Goal: Task Accomplishment & Management: Use online tool/utility

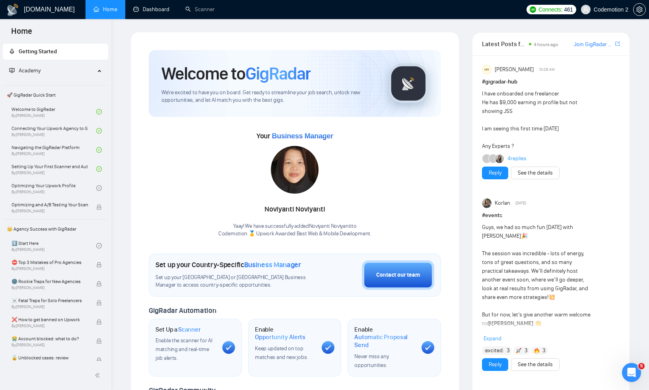
click at [144, 10] on link "Dashboard" at bounding box center [151, 9] width 36 height 7
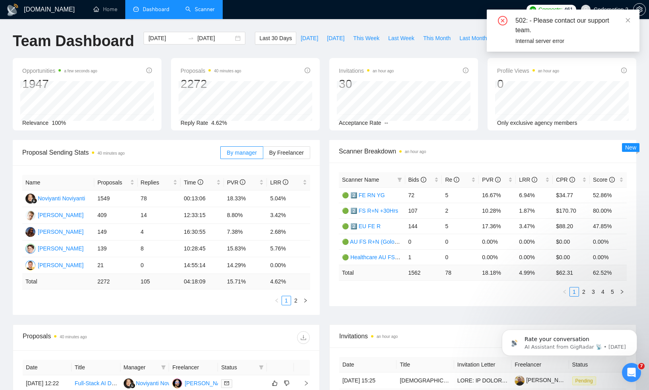
click at [204, 12] on link "Scanner" at bounding box center [199, 9] width 29 height 7
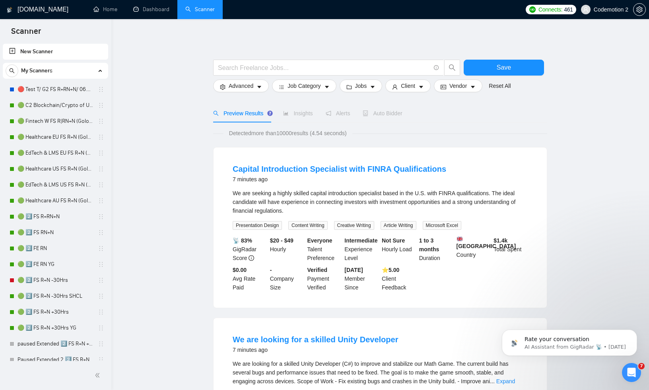
click at [32, 4] on h1 "[DOMAIN_NAME]" at bounding box center [43, 9] width 51 height 19
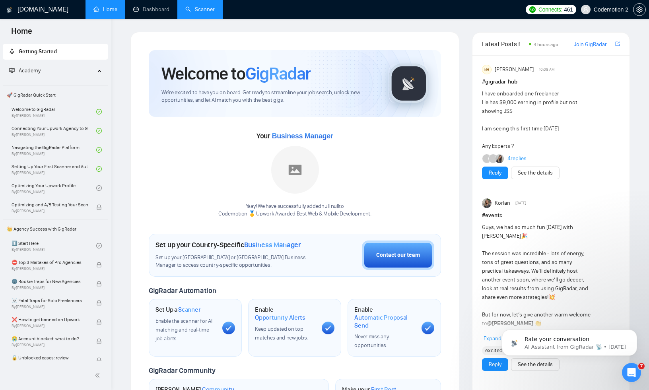
click at [63, 75] on span "Academy" at bounding box center [52, 71] width 86 height 16
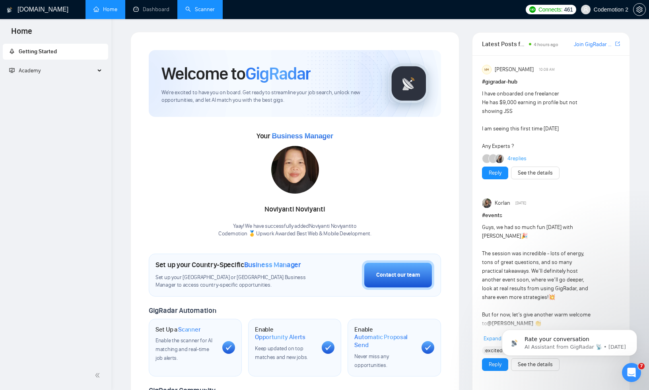
click at [61, 73] on span "Academy" at bounding box center [52, 71] width 86 height 16
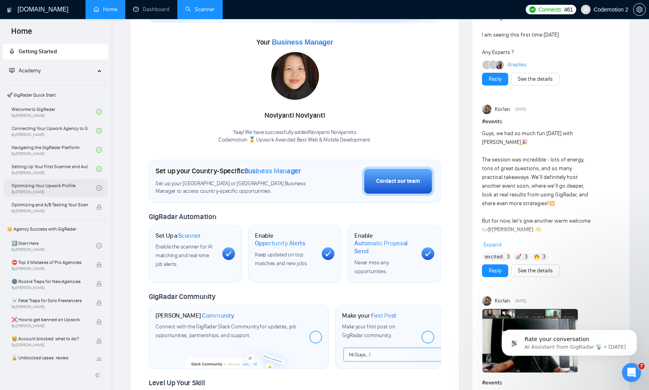
click at [46, 187] on link "Optimizing Your Upwork Profile By [PERSON_NAME]" at bounding box center [54, 188] width 85 height 18
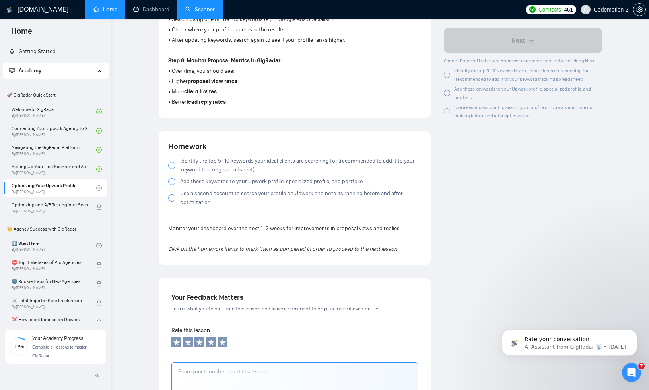
scroll to position [456, 0]
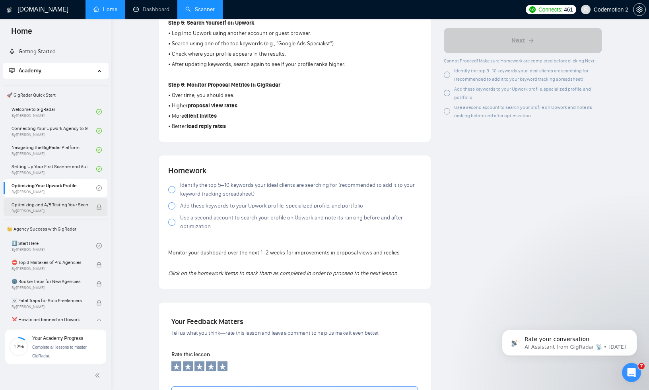
click at [45, 205] on span "Optimizing and A/B Testing Your Scanner for Better Results" at bounding box center [50, 205] width 76 height 8
click at [37, 207] on span "Optimizing and A/B Testing Your Scanner for Better Results" at bounding box center [50, 205] width 76 height 8
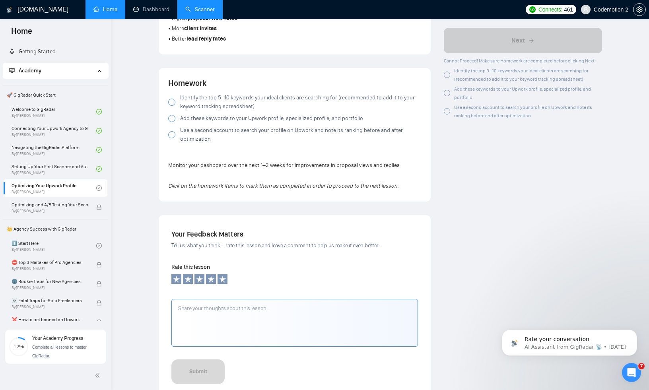
scroll to position [518, 0]
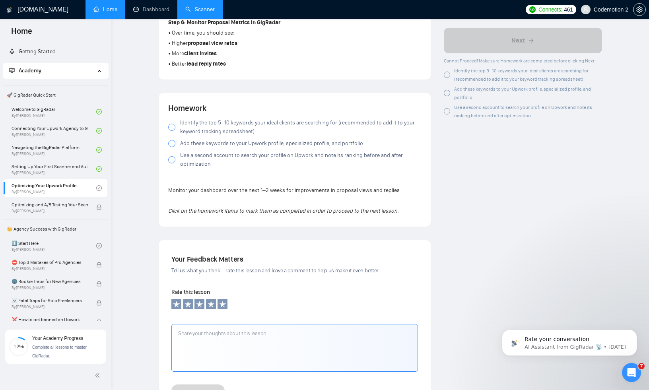
click at [221, 128] on span "Identify the top 5–10 keywords your ideal clients are searching for (recommende…" at bounding box center [300, 128] width 241 height 18
click at [215, 148] on span "Add these keywords to your Upwork profile, specialized profile, and portfolio" at bounding box center [271, 143] width 183 height 9
click at [214, 157] on span "Use a second account to search your profile on Upwork and note its ranking befo…" at bounding box center [300, 160] width 241 height 18
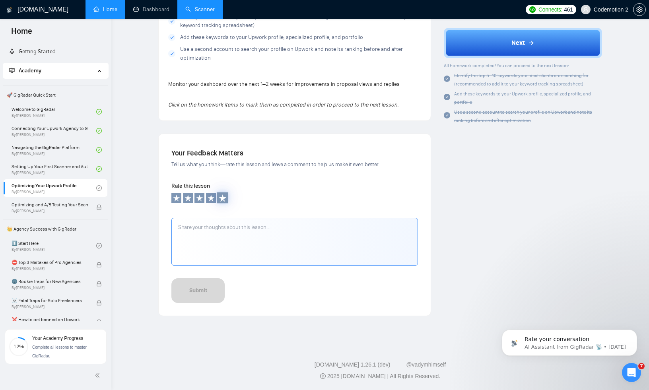
click at [220, 200] on icon at bounding box center [223, 198] width 8 height 8
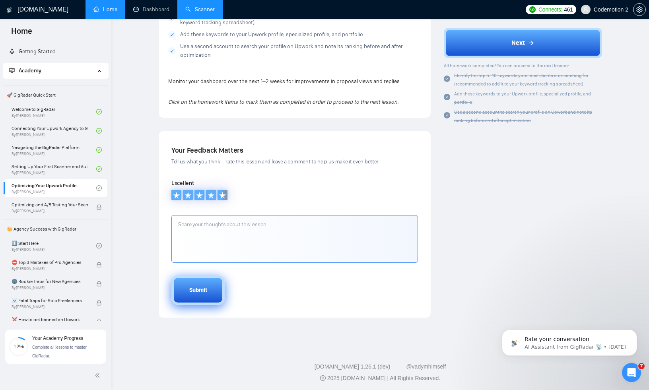
click at [202, 289] on div "Submit" at bounding box center [198, 290] width 18 height 9
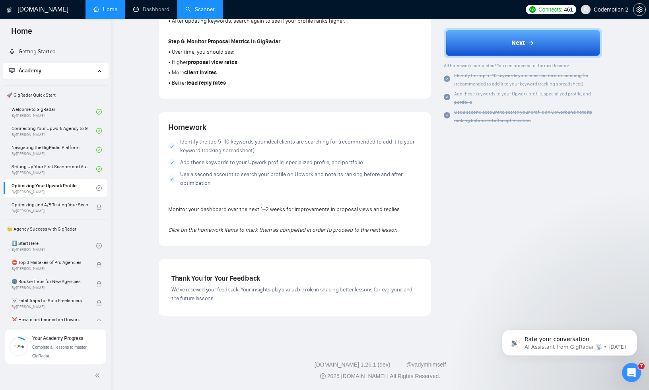
scroll to position [502, 0]
click at [57, 207] on span "Optimizing and A/B Testing Your Scanner for Better Results" at bounding box center [50, 205] width 76 height 8
click at [56, 172] on link "Setting Up Your First Scanner and Auto-Bidder By [PERSON_NAME]" at bounding box center [54, 169] width 85 height 18
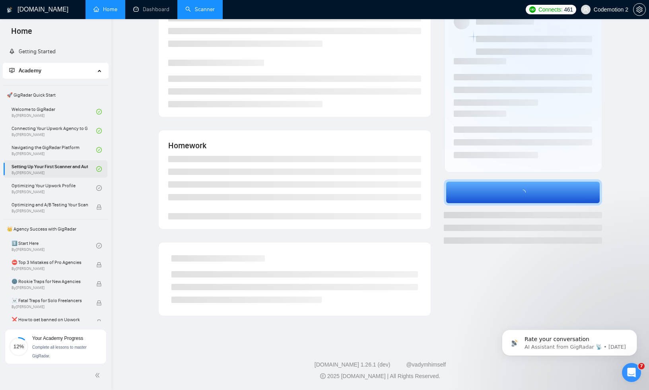
scroll to position [43, 0]
click at [55, 189] on link "Optimizing Your Upwork Profile By [PERSON_NAME]" at bounding box center [54, 188] width 85 height 18
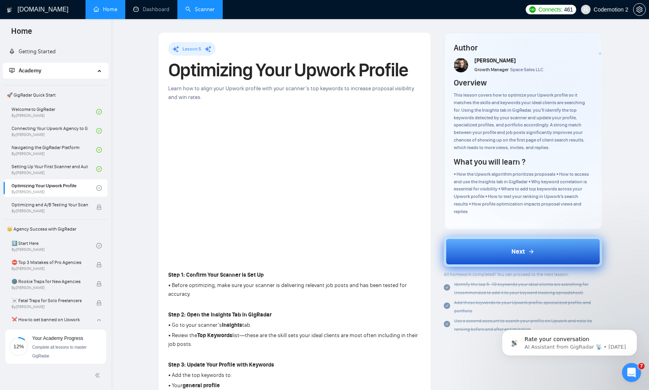
click at [476, 244] on button "Next" at bounding box center [523, 252] width 159 height 30
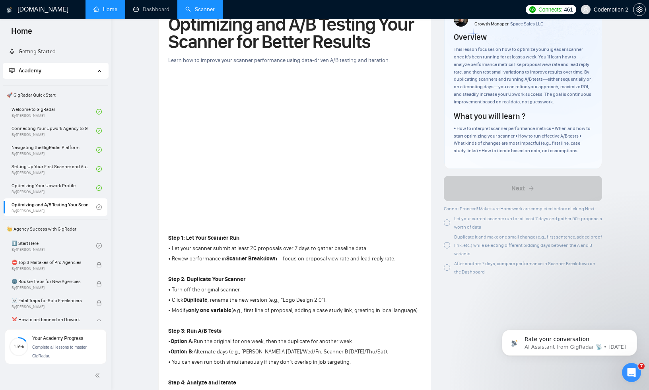
scroll to position [47, 0]
click at [43, 169] on link "Setting Up Your First Scanner and Auto-Bidder By [PERSON_NAME]" at bounding box center [54, 169] width 85 height 18
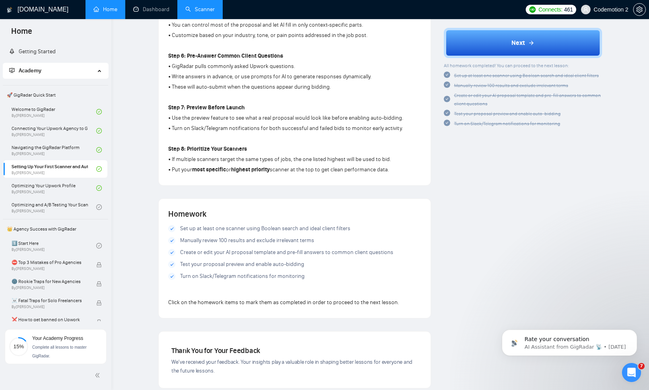
scroll to position [619, 0]
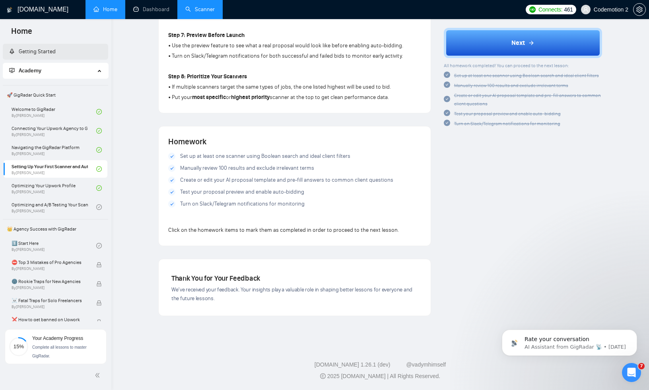
click at [35, 55] on link "Getting Started" at bounding box center [32, 51] width 47 height 7
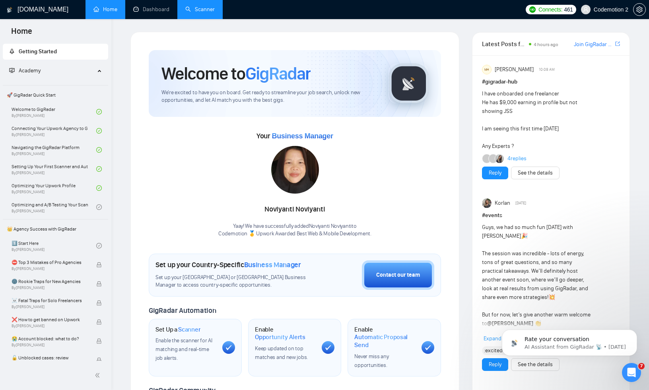
click at [188, 326] on span "Scanner" at bounding box center [189, 330] width 22 height 8
click at [188, 332] on span "Scanner" at bounding box center [189, 330] width 22 height 8
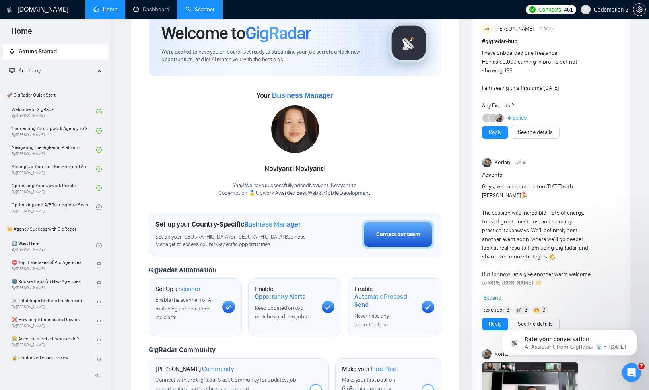
scroll to position [47, 0]
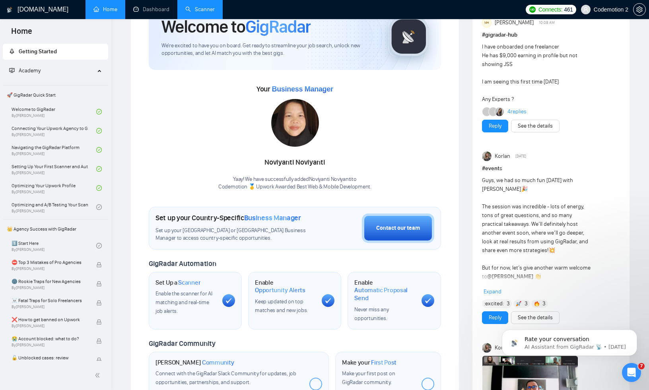
click at [181, 290] on div "Enable the scanner for AI matching and real-time job alerts." at bounding box center [186, 303] width 60 height 26
click at [301, 287] on span "Opportunity Alerts" at bounding box center [280, 291] width 51 height 8
click at [379, 287] on span "Automatic Proposal Send" at bounding box center [385, 295] width 60 height 16
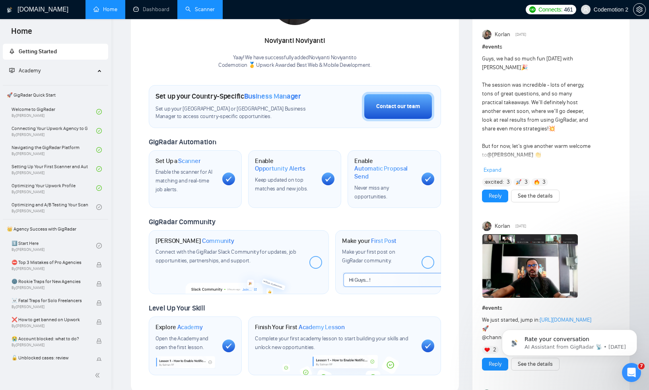
scroll to position [170, 0]
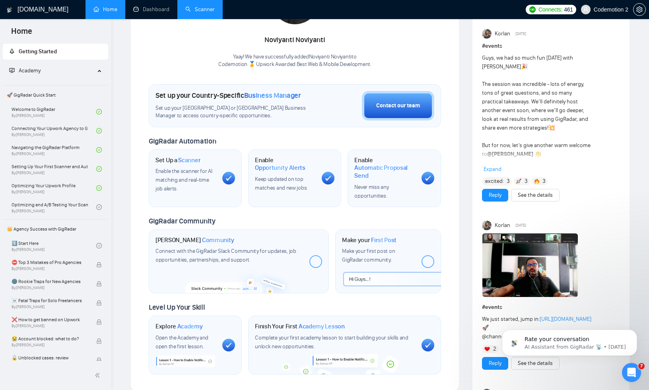
click at [314, 257] on div at bounding box center [316, 261] width 13 height 13
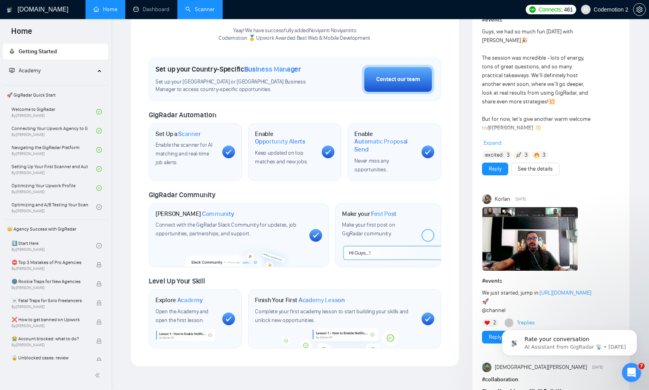
scroll to position [209, 0]
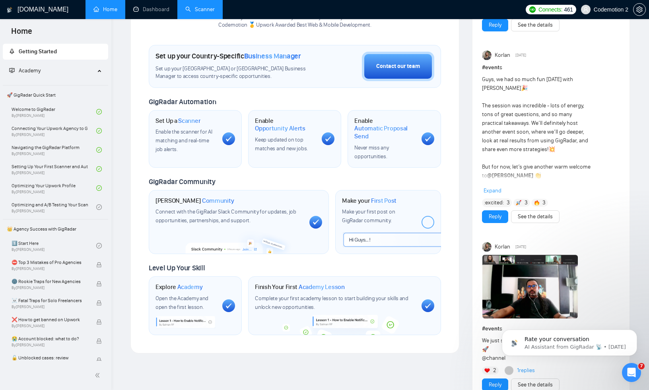
click at [428, 220] on div at bounding box center [428, 222] width 13 height 13
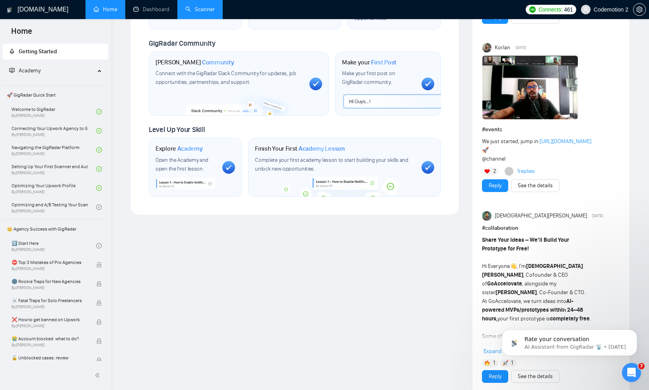
scroll to position [347, 0]
click at [572, 345] on p "AI Assistant from GigRadar 📡 • [DATE]" at bounding box center [576, 347] width 103 height 7
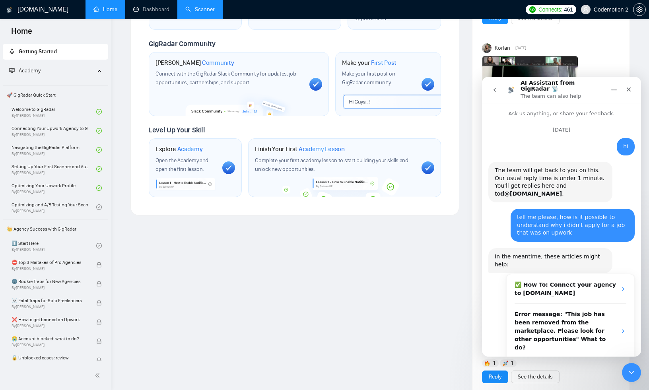
scroll to position [33, 0]
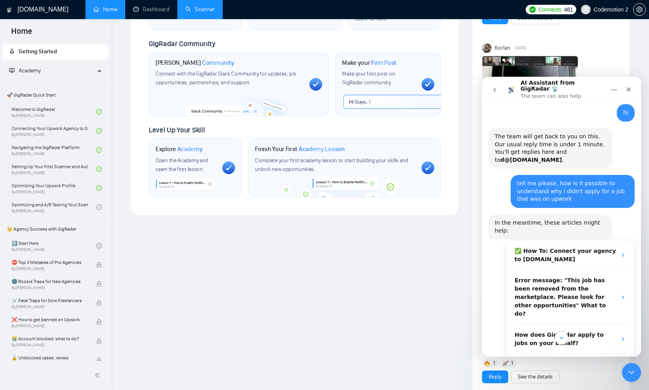
click at [515, 198] on div "tell me please, how is it possible to understand why i didn't apply for a job t…" at bounding box center [573, 191] width 124 height 33
click at [540, 343] on div "Intercom messenger" at bounding box center [561, 338] width 159 height 14
click at [587, 344] on div "Intercom messenger" at bounding box center [561, 338] width 159 height 14
click at [577, 361] on span "More in the Help Center" at bounding box center [574, 364] width 75 height 7
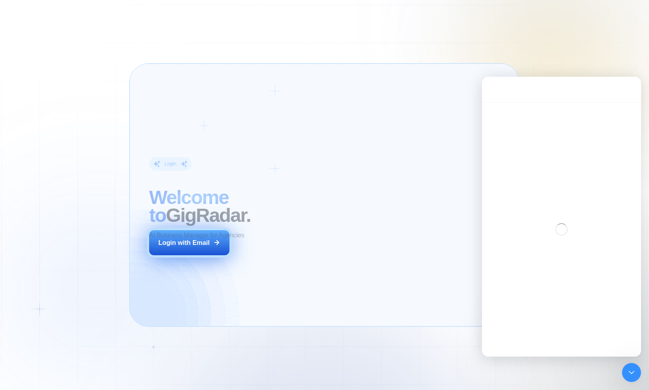
click at [207, 242] on div "Login with Email" at bounding box center [183, 242] width 51 height 9
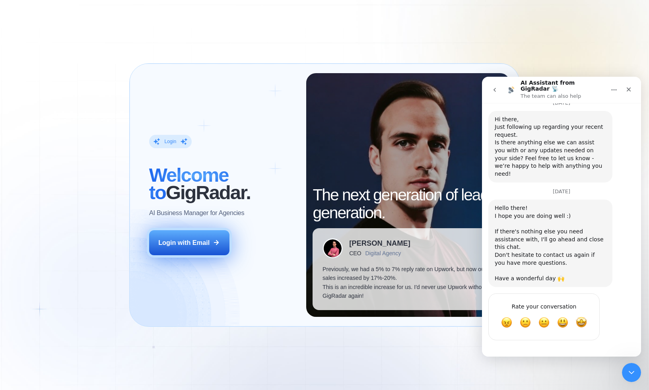
click at [193, 240] on div "Login with Email" at bounding box center [183, 242] width 51 height 9
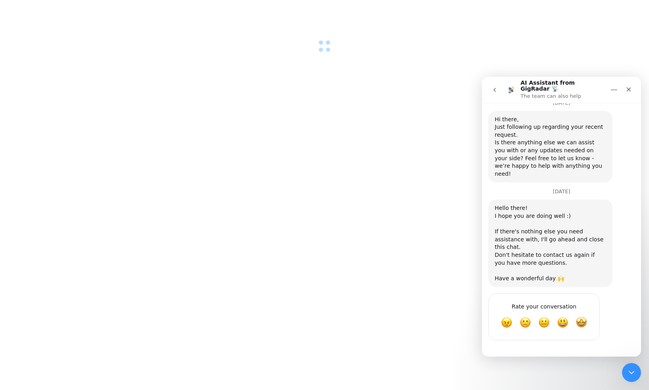
scroll to position [1275, 0]
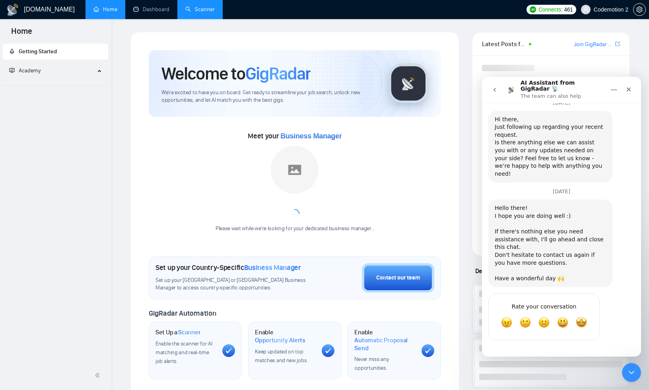
click at [198, 8] on link "Scanner" at bounding box center [199, 9] width 29 height 7
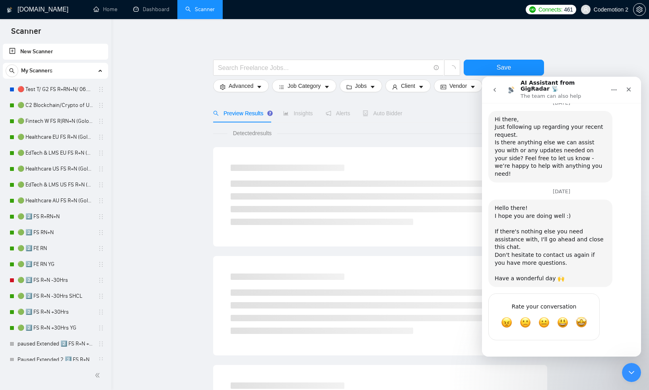
click at [74, 54] on link "New Scanner" at bounding box center [55, 52] width 93 height 16
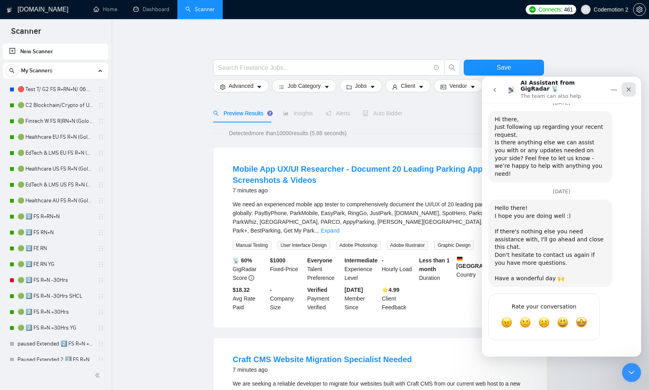
click at [630, 87] on icon "Close" at bounding box center [629, 89] width 6 height 6
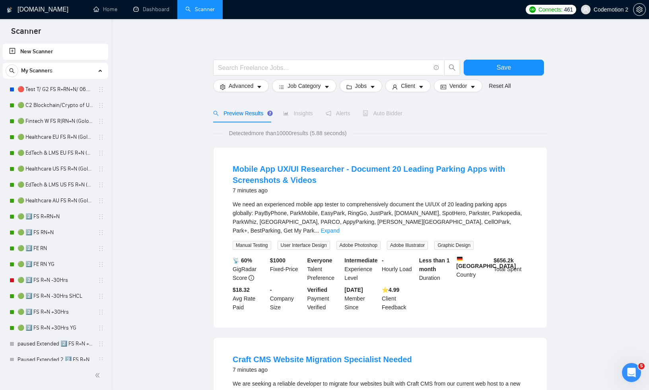
scroll to position [1275, 0]
click at [42, 52] on link "New Scanner" at bounding box center [55, 52] width 93 height 16
click at [41, 51] on link "New Scanner" at bounding box center [55, 52] width 93 height 16
click at [12, 50] on link "New Scanner" at bounding box center [55, 52] width 93 height 16
click at [14, 52] on link "New Scanner" at bounding box center [55, 52] width 93 height 16
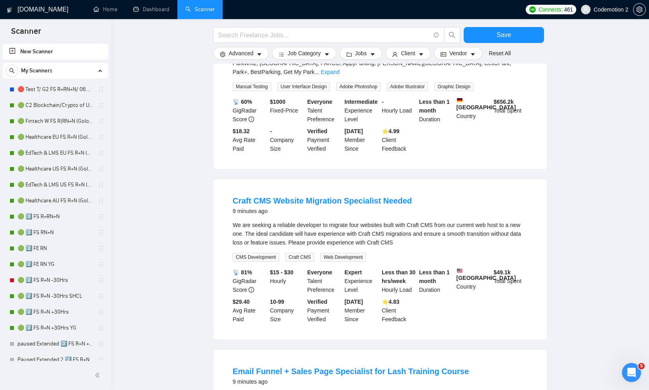
scroll to position [0, 0]
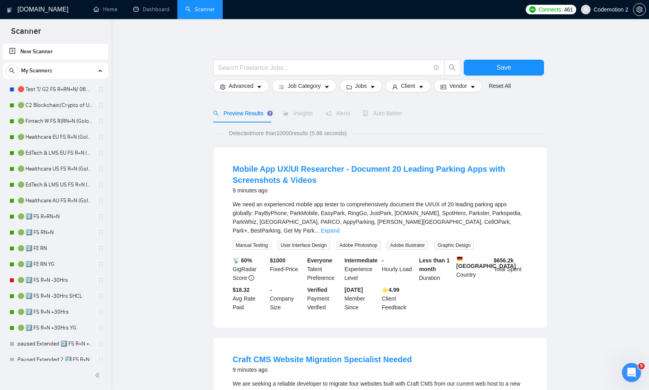
click at [41, 52] on link "New Scanner" at bounding box center [55, 52] width 93 height 16
click at [51, 71] on span "My Scanners" at bounding box center [36, 71] width 31 height 16
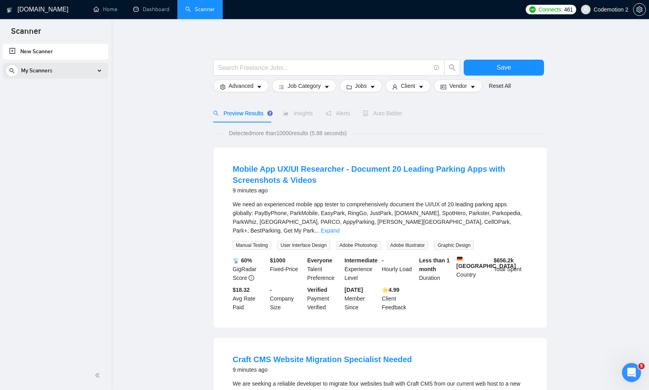
click at [57, 71] on div "My Scanners" at bounding box center [56, 71] width 100 height 16
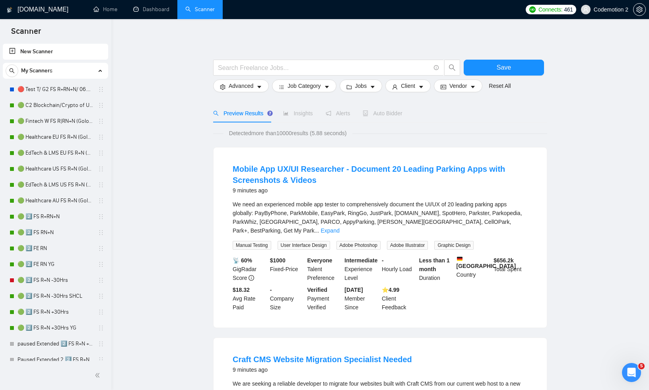
click at [29, 52] on link "New Scanner" at bounding box center [55, 52] width 93 height 16
click at [274, 68] on input "text" at bounding box center [324, 68] width 212 height 10
click at [253, 83] on span "Advanced" at bounding box center [241, 86] width 25 height 9
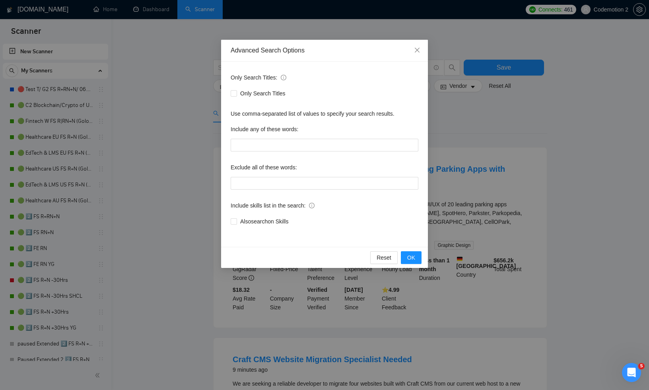
click at [148, 109] on div "Advanced Search Options Only Search Titles: Only Search Titles Use comma-separa…" at bounding box center [324, 195] width 649 height 390
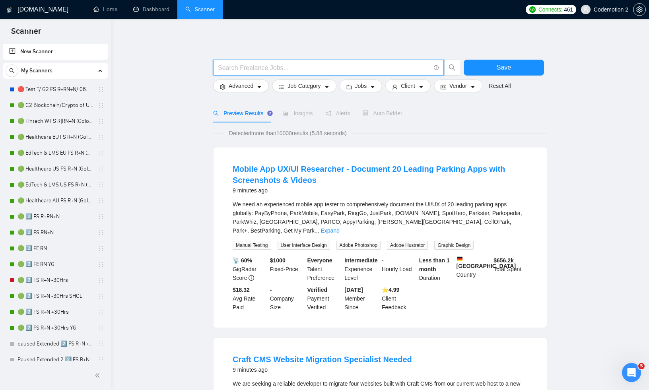
click at [245, 65] on input "text" at bounding box center [324, 68] width 212 height 10
paste input "384495"
type input "384495"
click at [341, 69] on input "text" at bounding box center [324, 68] width 212 height 10
paste input "( "react" | "react.js" | "react native" | "react-native" | "flutter" | "dart" |…"
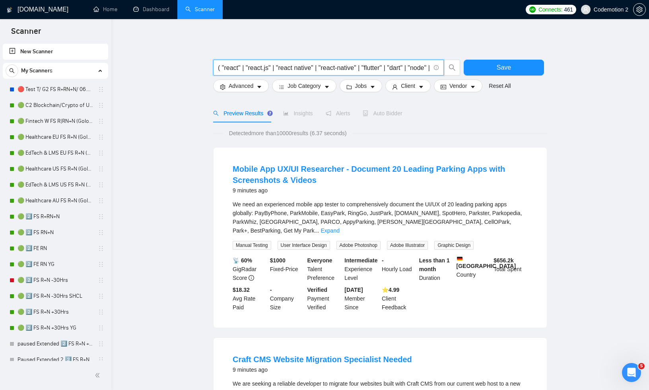
scroll to position [0, 2027]
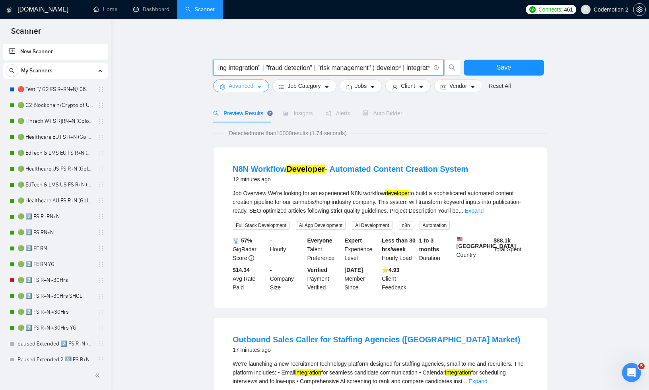
type input "( "react" | "react.js" | "react native" | "react-native" | "flutter" | "dart" |…"
click at [260, 91] on button "Advanced" at bounding box center [241, 86] width 56 height 13
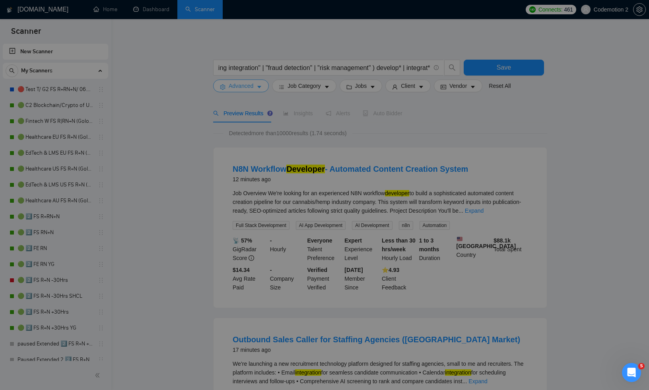
scroll to position [0, 0]
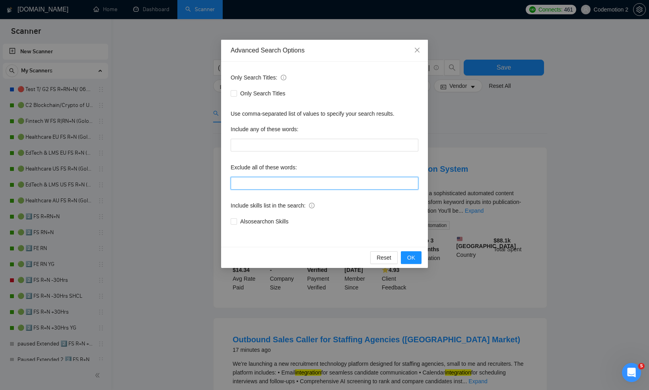
click at [253, 184] on input "text" at bounding box center [325, 183] width 188 height 13
paste input ""logo" "logo design" "design contest" "template" "wordpress" "shopify" "woocomm…"
type input ""logo" "logo design" "design contest" "template" "wordpress" "shopify" "woocomm…"
click at [415, 258] on span "OK" at bounding box center [411, 257] width 8 height 9
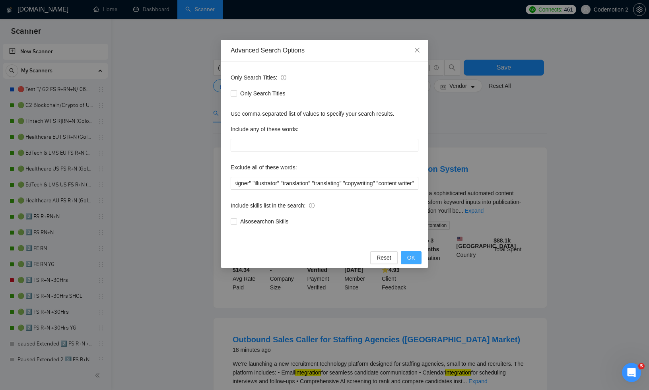
scroll to position [0, 0]
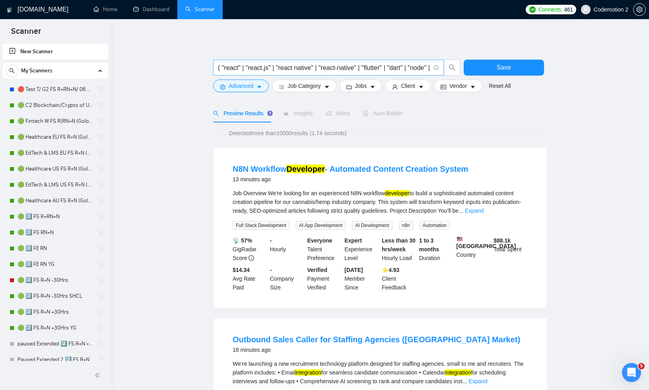
click at [264, 75] on span "( "react" | "react.js" | "react native" | "react-native" | "flutter" | "dart" |…" at bounding box center [328, 68] width 231 height 16
click at [265, 68] on input "( "react" | "react.js" | "react native" | "react-native" | "flutter" | "dart" |…" at bounding box center [324, 68] width 212 height 10
click at [380, 110] on span "Auto Bidder" at bounding box center [382, 113] width 39 height 6
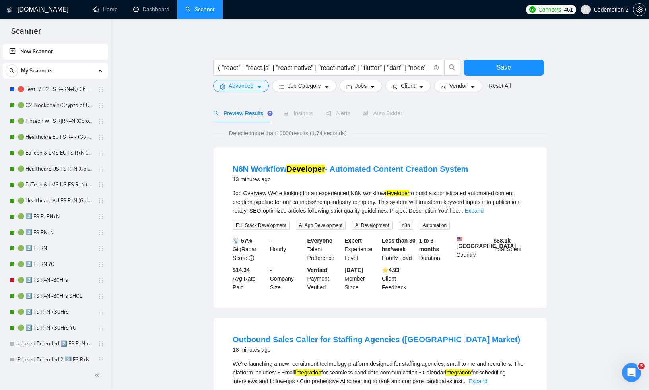
click at [257, 112] on span "Preview Results" at bounding box center [241, 113] width 57 height 6
click at [262, 91] on button "Advanced" at bounding box center [241, 86] width 56 height 13
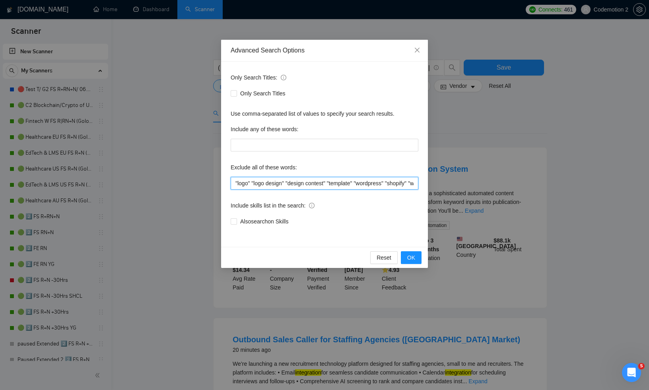
click at [275, 187] on input ""logo" "logo design" "design contest" "template" "wordpress" "shopify" "woocomm…" at bounding box center [325, 183] width 188 height 13
click at [253, 184] on input ""logo" "logo design" "design contest" "template" "wordpress" "shopify" "woocomm…" at bounding box center [325, 183] width 188 height 13
click at [418, 50] on icon "close" at bounding box center [417, 50] width 5 height 5
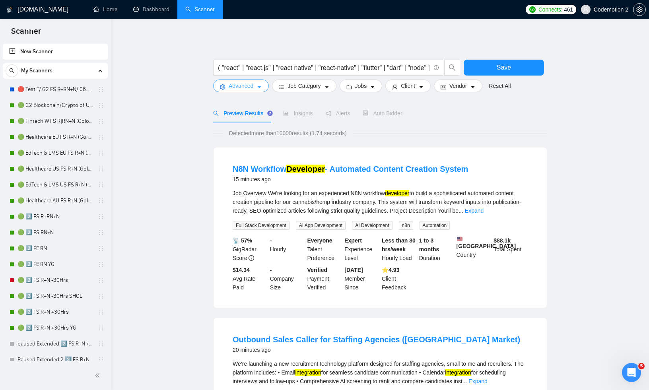
click at [264, 88] on button "Advanced" at bounding box center [241, 86] width 56 height 13
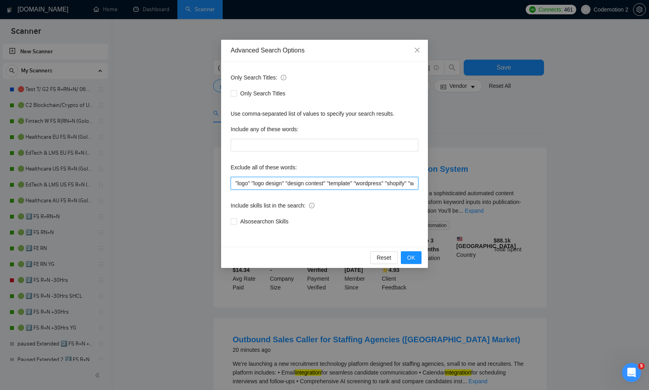
click at [276, 185] on input ""logo" "logo design" "design contest" "template" "wordpress" "shopify" "woocomm…" at bounding box center [325, 183] width 188 height 13
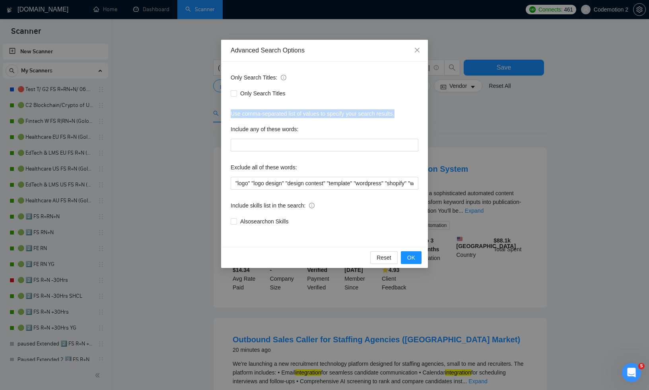
drag, startPoint x: 408, startPoint y: 116, endPoint x: 228, endPoint y: 116, distance: 179.9
click at [228, 116] on div "Only Search Titles: Only Search Titles Use comma-separated list of values to sp…" at bounding box center [324, 154] width 207 height 185
click at [418, 55] on span "Close" at bounding box center [417, 50] width 21 height 21
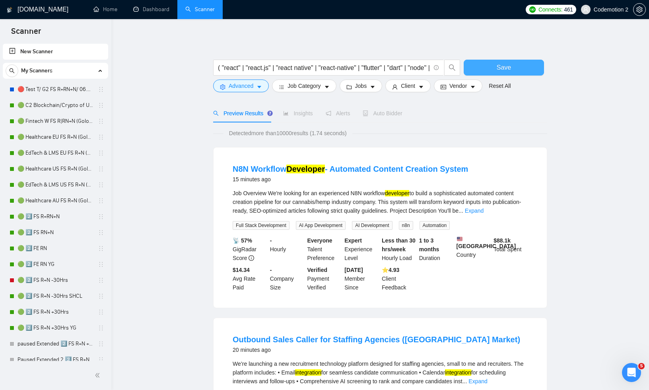
click at [493, 67] on button "Save" at bounding box center [504, 68] width 80 height 16
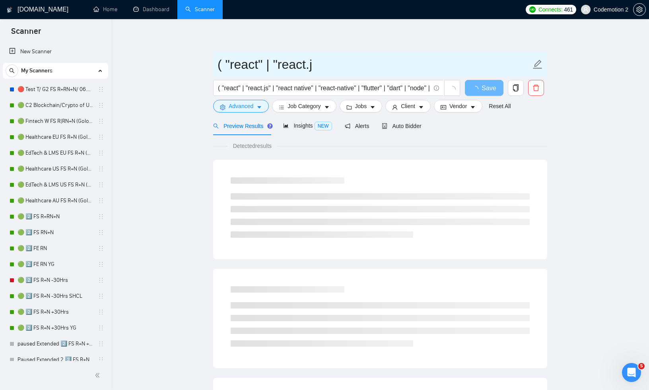
click at [540, 64] on icon "edit" at bounding box center [538, 64] width 10 height 10
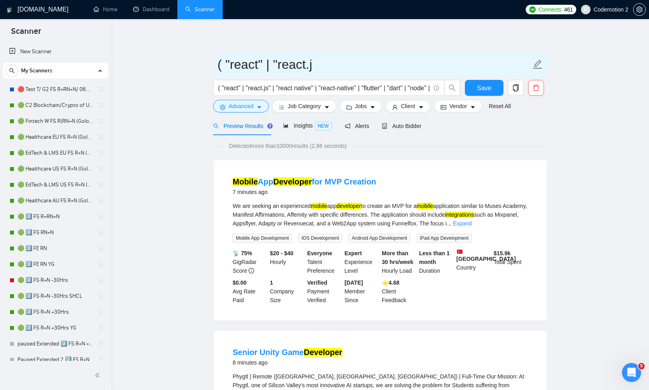
click at [534, 64] on icon "edit" at bounding box center [538, 64] width 10 height 10
type input "GPT Test"
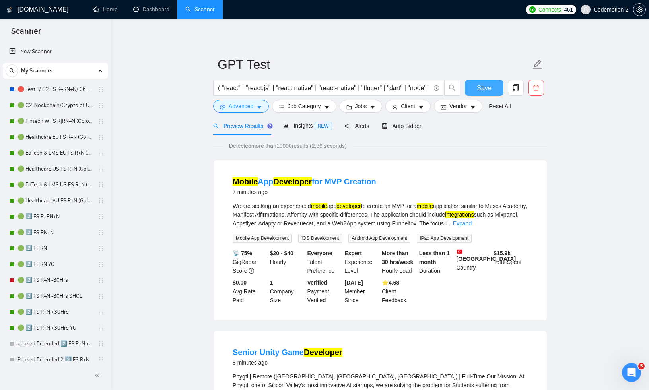
click at [469, 81] on button "Save" at bounding box center [484, 88] width 39 height 16
drag, startPoint x: 274, startPoint y: 146, endPoint x: 373, endPoint y: 145, distance: 99.1
click at [373, 145] on div "Detected more than 10000 results (2.86 seconds)" at bounding box center [380, 146] width 334 height 9
click at [330, 146] on span "Detected more than 10000 results (2.86 seconds)" at bounding box center [288, 146] width 129 height 9
click at [405, 125] on span "Auto Bidder" at bounding box center [401, 126] width 39 height 6
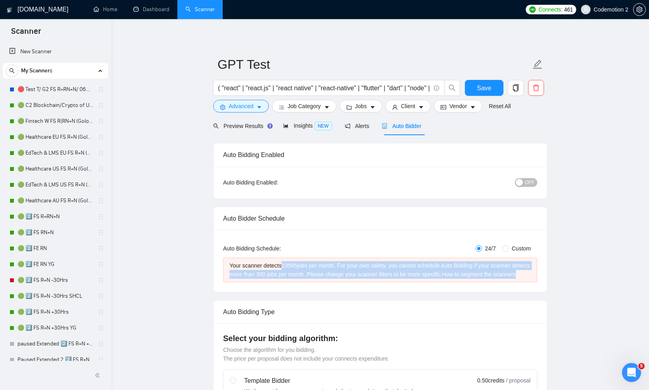
drag, startPoint x: 284, startPoint y: 263, endPoint x: 300, endPoint y: 281, distance: 24.0
click at [300, 279] on div "Your scanner detects 23595 jobs per month. For your own safety, you cannot sche…" at bounding box center [381, 270] width 302 height 18
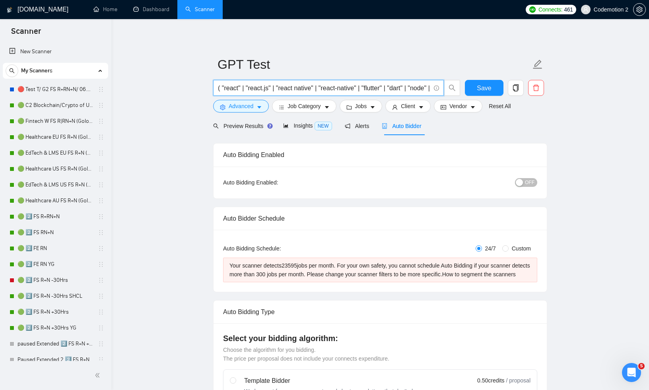
click at [250, 88] on input "( "react" | "react.js" | "react native" | "react-native" | "flutter" | "dart" |…" at bounding box center [324, 88] width 212 height 10
click at [330, 105] on icon "caret-down" at bounding box center [327, 108] width 6 height 6
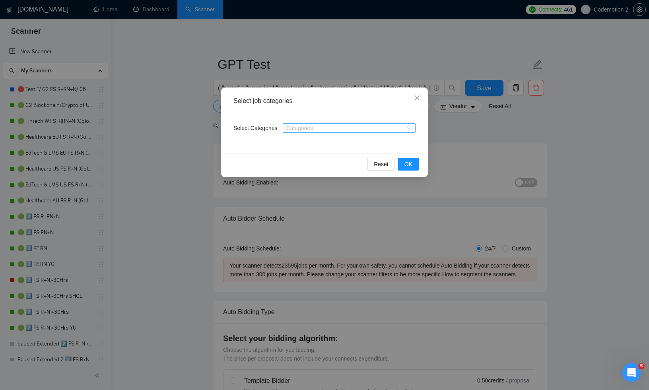
click at [322, 131] on div at bounding box center [345, 128] width 121 height 6
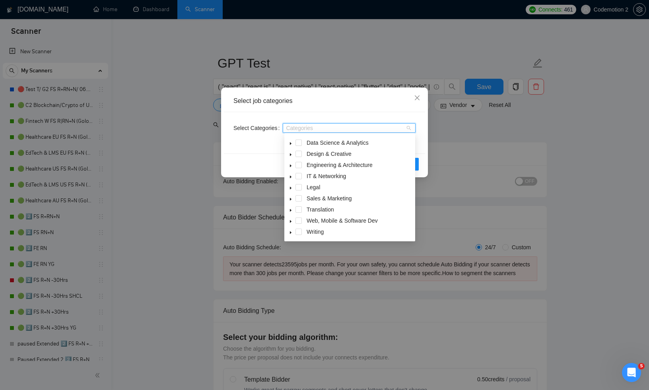
scroll to position [2, 0]
click at [300, 220] on span at bounding box center [299, 220] width 6 height 6
click at [425, 147] on div "Select Categories Web, Mobile & Software Dev" at bounding box center [324, 132] width 201 height 41
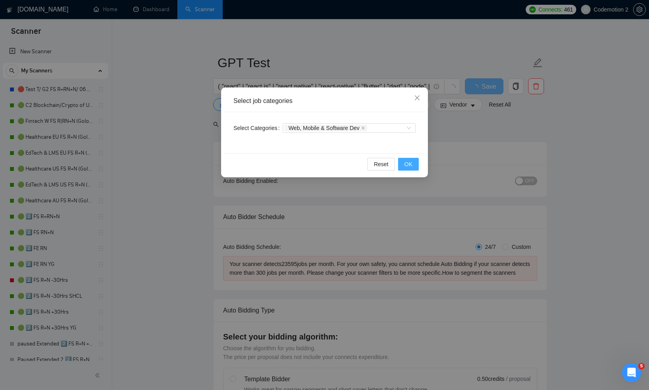
click at [411, 163] on span "OK" at bounding box center [409, 164] width 8 height 9
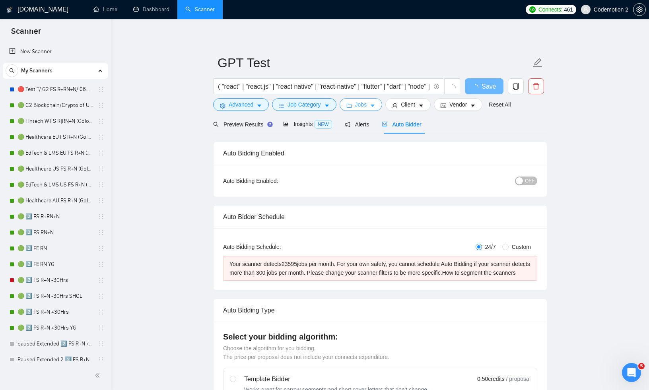
click at [371, 105] on button "Jobs" at bounding box center [361, 104] width 43 height 13
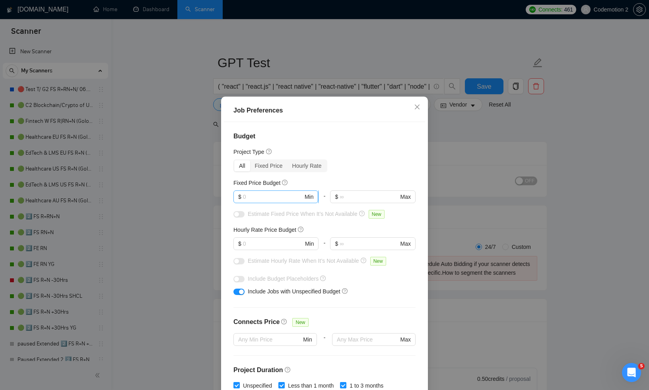
scroll to position [55, 0]
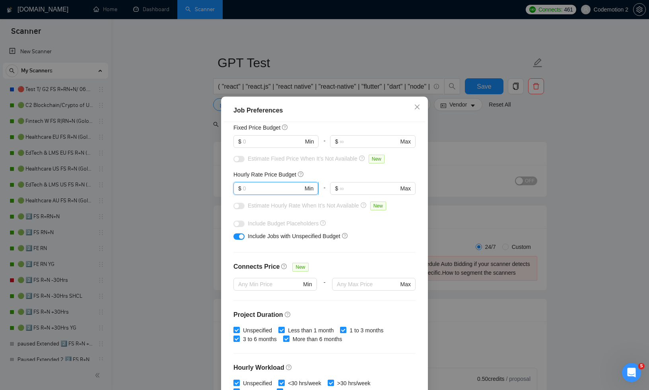
click at [266, 189] on input "text" at bounding box center [273, 188] width 60 height 9
type input "30"
click at [385, 244] on div "Budget Project Type All Fixed Price Hourly Rate Fixed Price Budget $ Min - $ Ma…" at bounding box center [324, 258] width 201 height 273
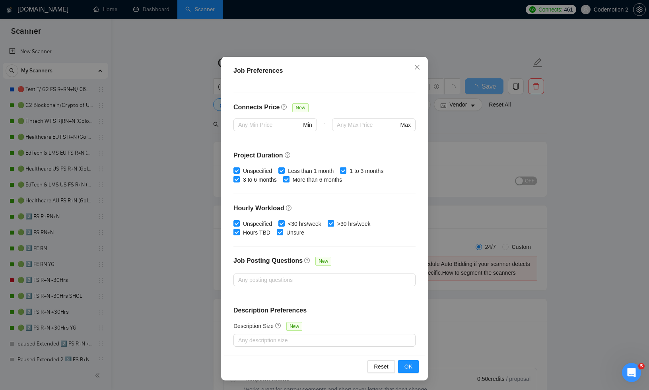
scroll to position [173, 0]
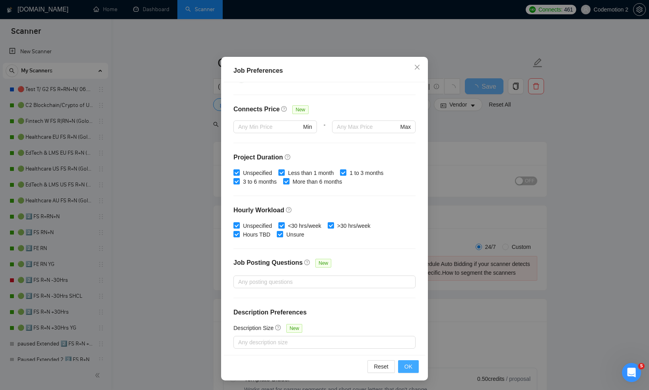
click at [409, 363] on span "OK" at bounding box center [409, 367] width 8 height 9
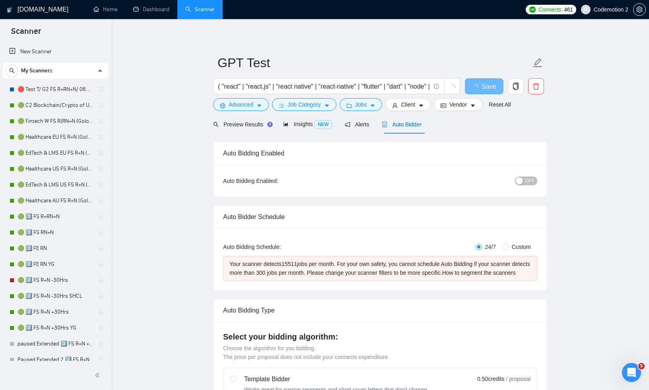
scroll to position [0, 0]
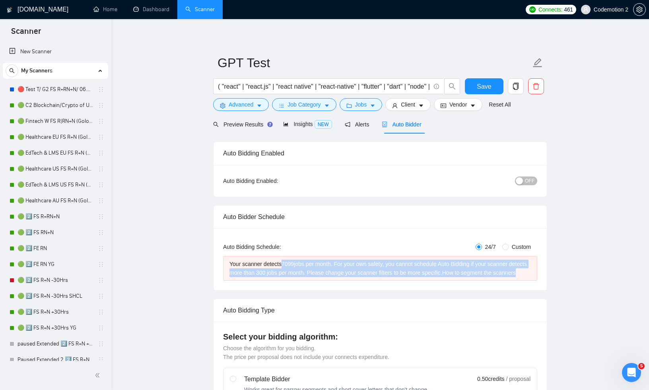
drag, startPoint x: 307, startPoint y: 280, endPoint x: 284, endPoint y: 265, distance: 27.6
click at [284, 265] on div "Your scanner detects 7099 jobs per month. For your own safety, you cannot sched…" at bounding box center [381, 269] width 302 height 18
click at [298, 267] on div "Your scanner detects 7099 jobs per month. For your own safety, you cannot sched…" at bounding box center [381, 269] width 302 height 18
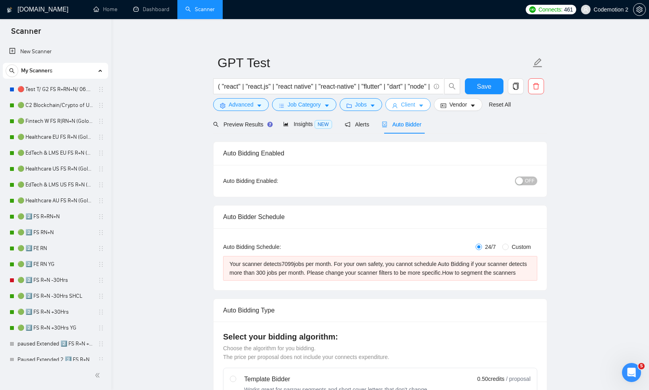
click at [424, 103] on icon "caret-down" at bounding box center [422, 106] width 6 height 6
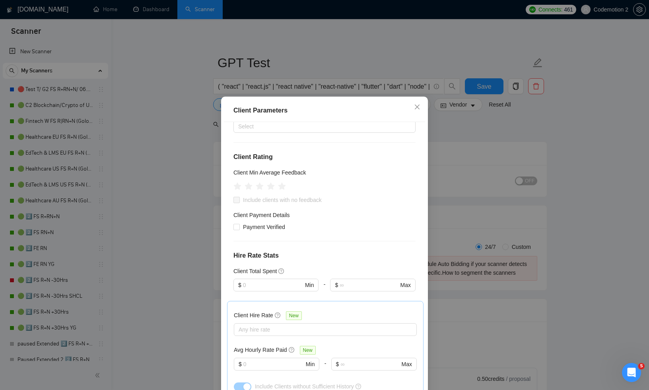
scroll to position [80, 0]
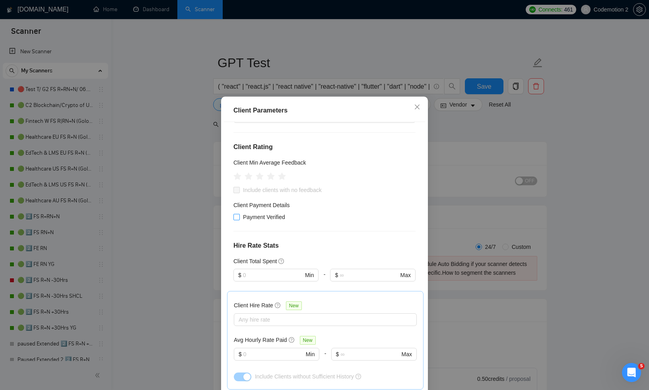
click at [264, 219] on span "Payment Verified" at bounding box center [264, 217] width 49 height 9
click at [239, 219] on input "Payment Verified" at bounding box center [237, 217] width 6 height 6
checkbox input "true"
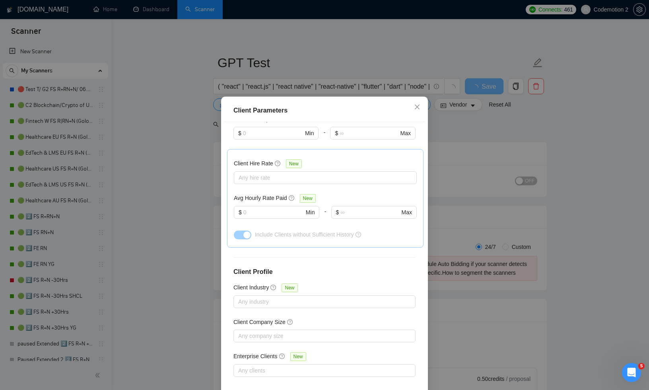
scroll to position [40, 0]
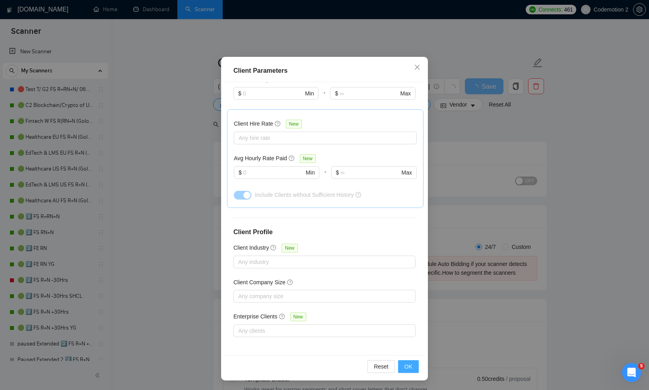
click at [407, 363] on span "OK" at bounding box center [409, 367] width 8 height 9
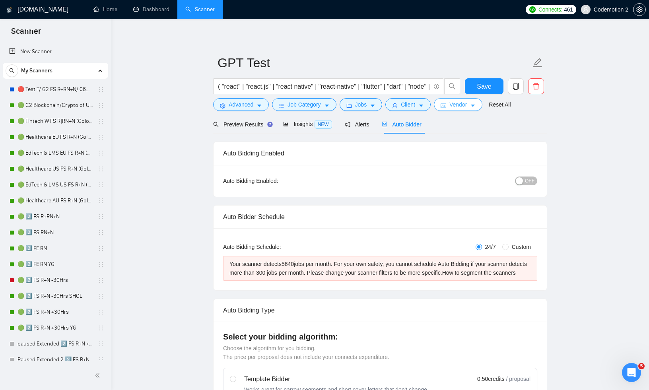
click at [466, 105] on span "Vendor" at bounding box center [459, 104] width 18 height 9
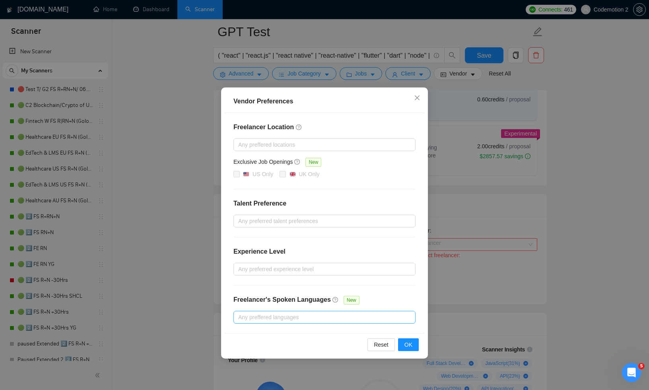
scroll to position [325, 0]
click at [417, 97] on icon "close" at bounding box center [417, 98] width 6 height 6
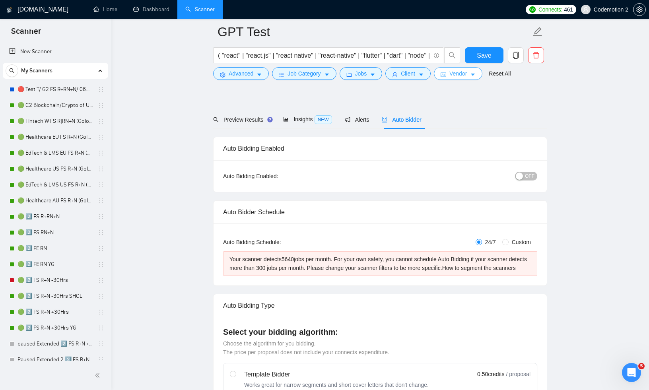
scroll to position [0, 0]
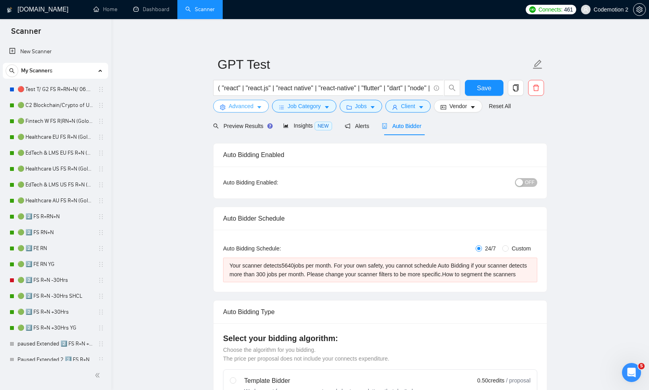
click at [258, 103] on button "Advanced" at bounding box center [241, 106] width 56 height 13
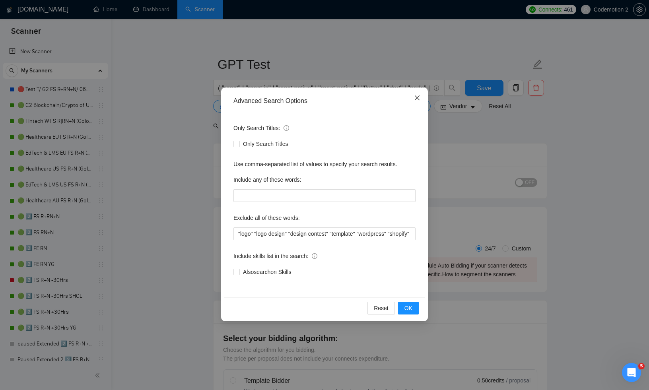
click at [415, 100] on icon "close" at bounding box center [417, 98] width 6 height 6
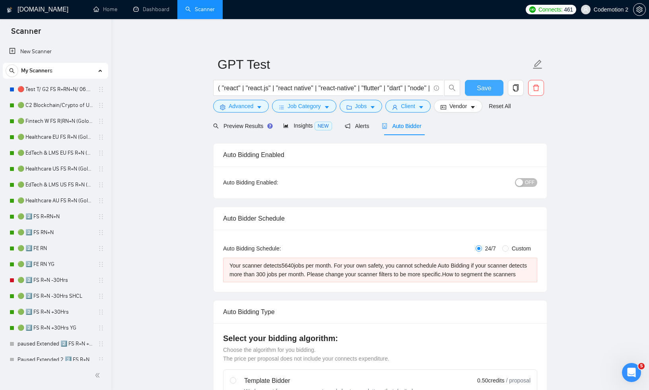
click at [477, 86] on span "Save" at bounding box center [484, 88] width 14 height 10
click at [44, 118] on link "🟢 Fintech W FS R|RN+N (Golovach FS)" at bounding box center [56, 121] width 76 height 16
click at [45, 123] on link "🟢 Fintech W FS R|RN+N (Golovach FS)" at bounding box center [56, 121] width 76 height 16
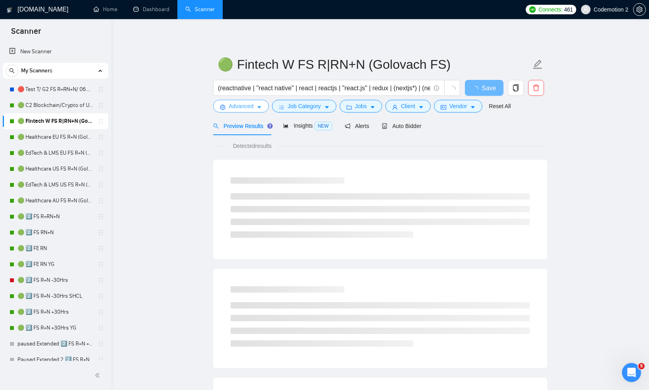
click at [262, 106] on icon "caret-down" at bounding box center [260, 108] width 6 height 6
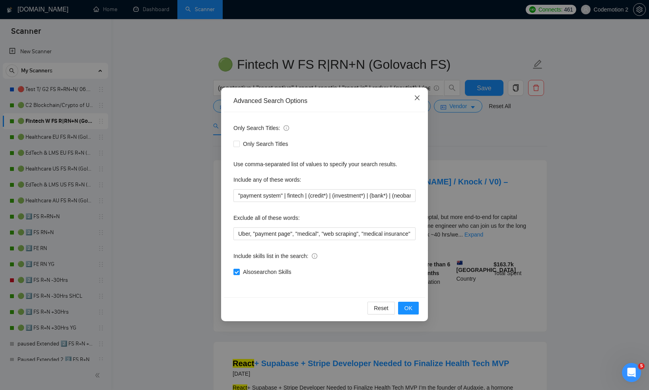
click at [418, 97] on icon "close" at bounding box center [417, 98] width 6 height 6
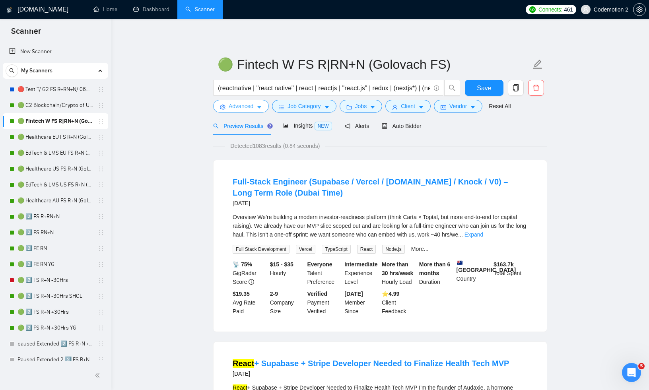
click at [260, 109] on icon "caret-down" at bounding box center [260, 108] width 6 height 6
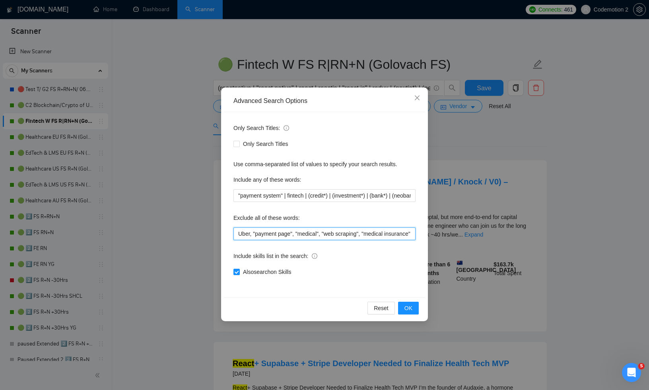
click at [265, 236] on input "Uber, "payment page", "medical", "web scraping", "medical insurance", "payment …" at bounding box center [325, 234] width 182 height 13
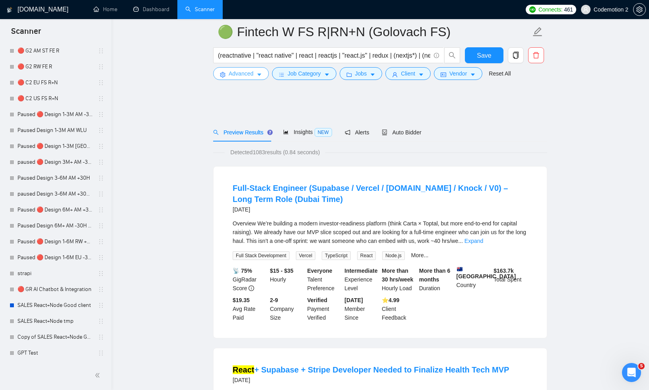
scroll to position [1250, 0]
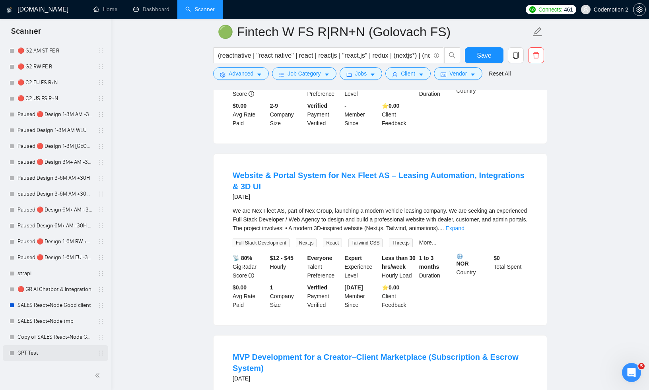
click at [38, 354] on link "GPT Test" at bounding box center [56, 353] width 76 height 16
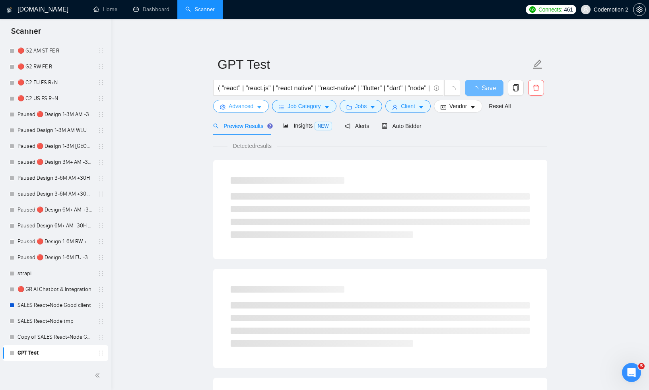
click at [259, 107] on icon "caret-down" at bounding box center [259, 108] width 4 height 2
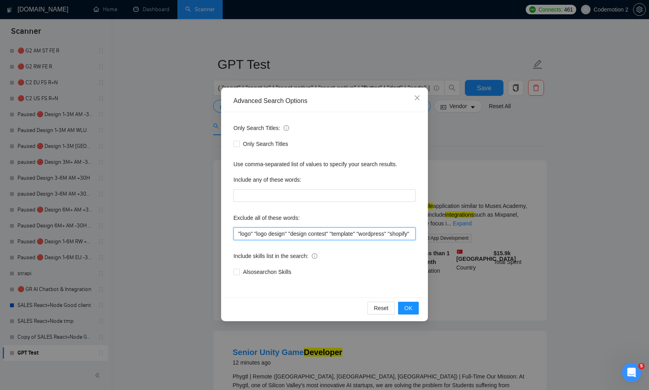
click at [269, 236] on input ""logo" "logo design" "design contest" "template" "wordpress" "shopify" "woocomm…" at bounding box center [325, 234] width 182 height 13
paste input "“logo”, “logo design”, “design contest”, “template”, “wordpress”, “shopify”, “w…"
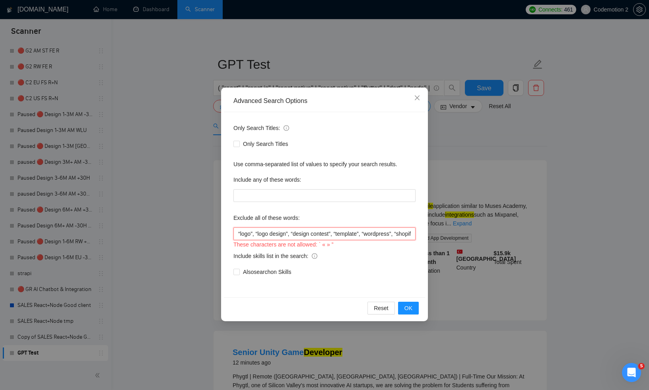
scroll to position [0, 1041]
click at [318, 236] on input "“logo”, “logo design”, “design contest”, “template”, “wordpress”, “shopify”, “w…" at bounding box center [325, 234] width 182 height 13
type input "“logo”, “logo design”, “design contest”, “template”, “wordpress”, “shopify”, “w…"
click at [333, 257] on div "Include skills list in the search:" at bounding box center [325, 258] width 182 height 16
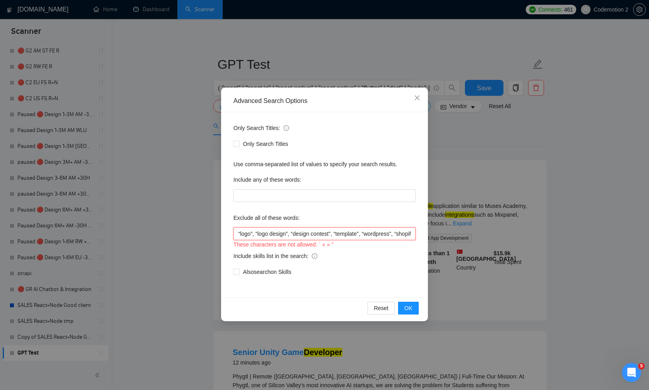
click at [355, 234] on input "“logo”, “logo design”, “design contest”, “template”, “wordpress”, “shopify”, “w…" at bounding box center [325, 234] width 182 height 13
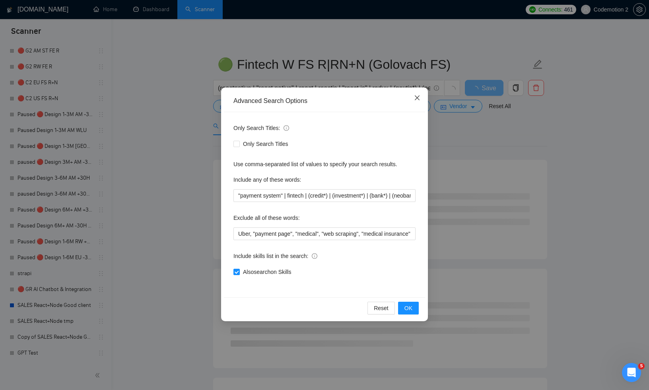
click at [415, 99] on icon "close" at bounding box center [417, 98] width 6 height 6
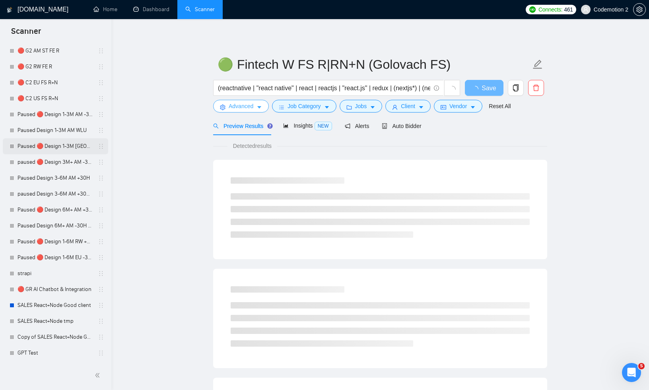
scroll to position [373, 0]
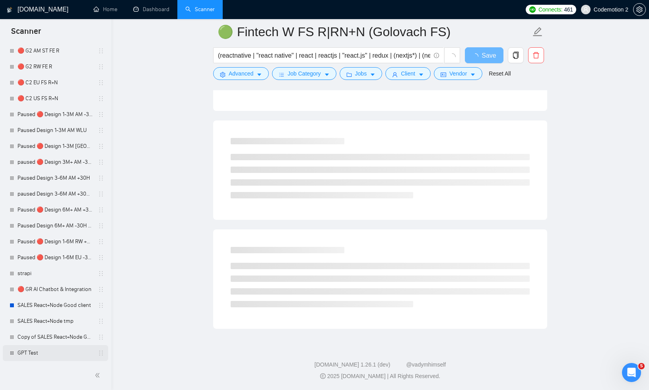
click at [38, 353] on link "GPT Test" at bounding box center [56, 353] width 76 height 16
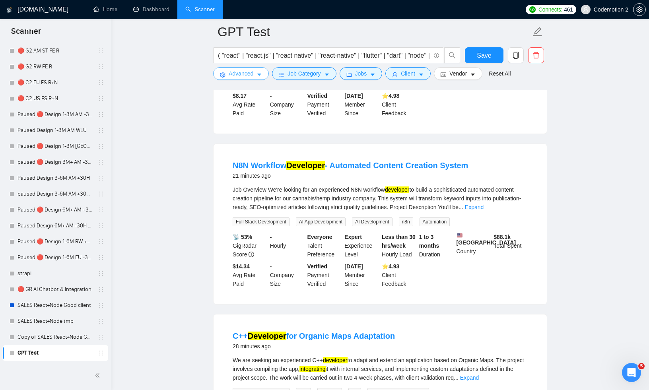
click at [257, 74] on button "Advanced" at bounding box center [241, 73] width 56 height 13
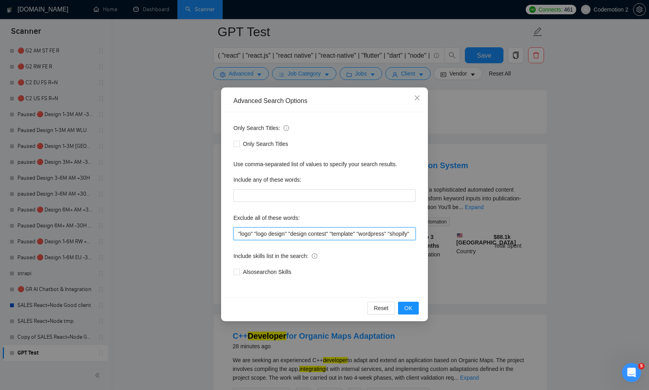
click at [271, 232] on input ""logo" "logo design" "design contest" "template" "wordpress" "shopify" "woocomm…" at bounding box center [325, 234] width 182 height 13
paste input "logo, logo design, design contest, template, wordpress, shopify, woocommerce, m…"
type input "logo, logo design, design contest, template, wordpress, shopify, woocommerce, m…"
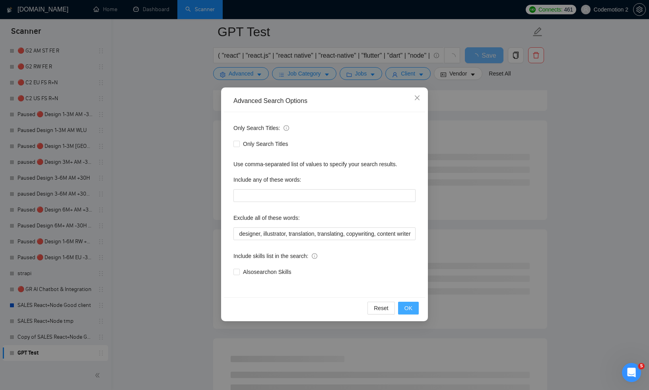
click at [408, 307] on span "OK" at bounding box center [409, 308] width 8 height 9
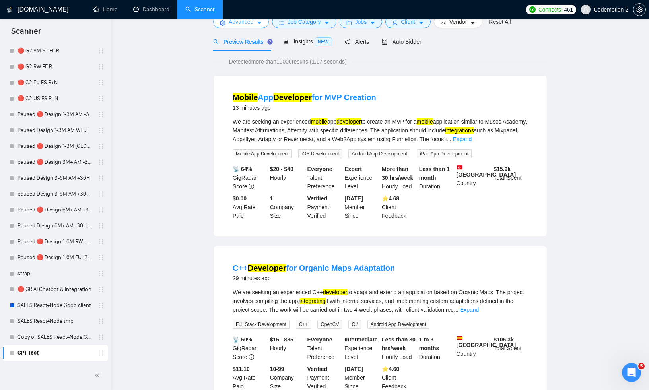
scroll to position [0, 0]
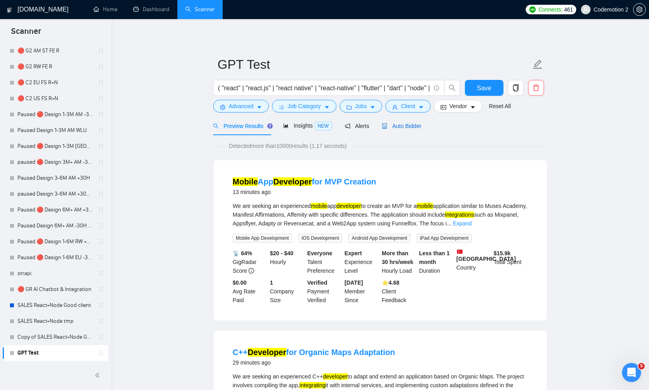
click at [396, 126] on span "Auto Bidder" at bounding box center [401, 126] width 39 height 6
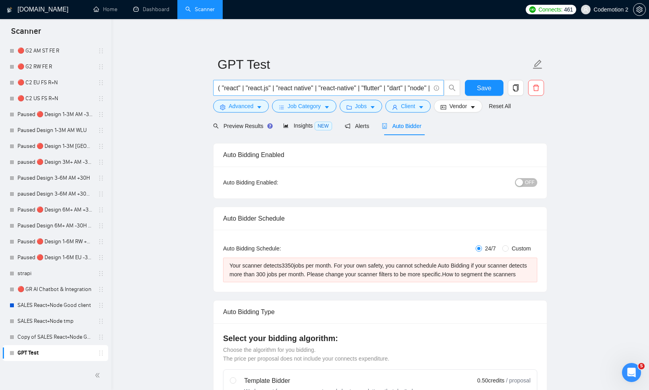
click at [223, 87] on input "( "react" | "react.js" | "react native" | "react-native" | "flutter" | "dart" |…" at bounding box center [324, 88] width 212 height 10
click at [259, 90] on input "( "react" | "react.js" | "react native" | "react-native" | "flutter" | "dart" |…" at bounding box center [324, 88] width 212 height 10
paste input "fintech | finance | "financial" | "financial platform" | "financial services" |…"
click at [236, 126] on span "Preview Results" at bounding box center [241, 126] width 57 height 6
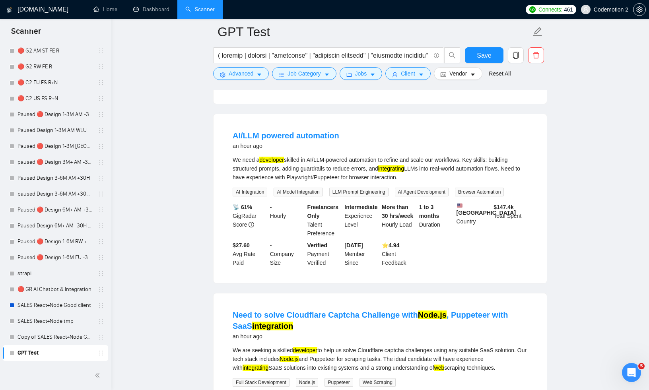
scroll to position [574, 0]
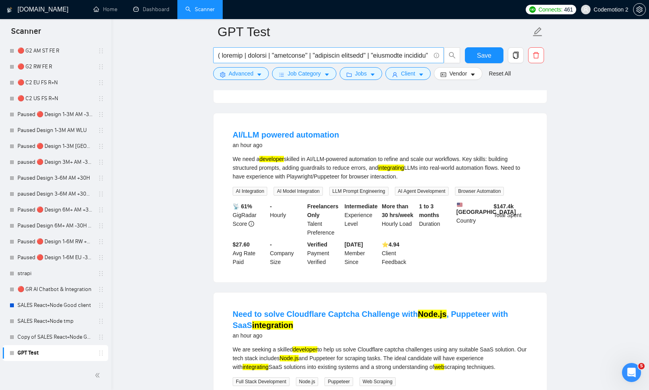
click at [281, 57] on input "text" at bounding box center [324, 56] width 212 height 10
paste input "platform" | "financial services" | payment | payments | "payment gateway" | "pa…"
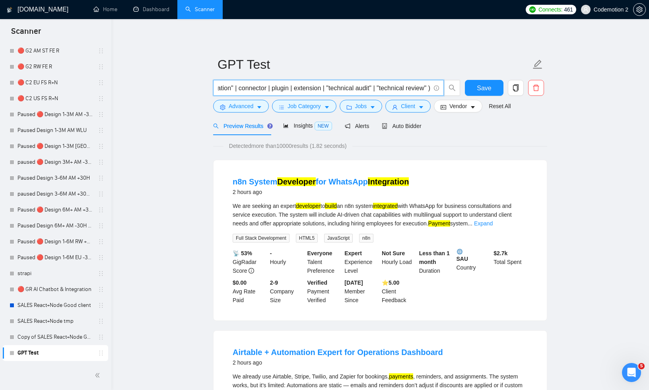
scroll to position [0, 0]
click at [274, 88] on input "( fintech | finance | "financial platform" | "financial services" | payment | p…" at bounding box center [324, 88] width 212 height 10
paste input ""fintech" | "financial platform" | "financial services" | "payment" | "payments…"
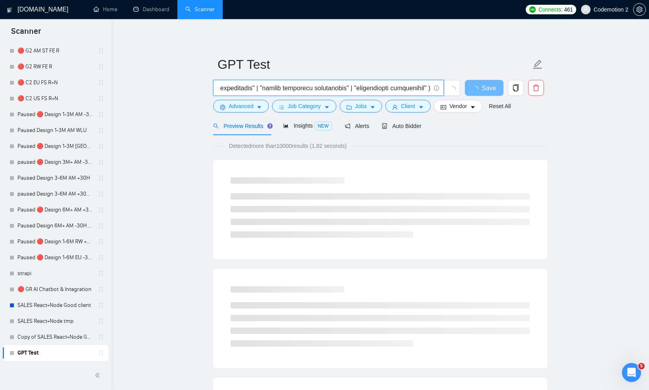
type input "( "fintech" | "financial platform" | "financial services" | "payment" | "paymen…"
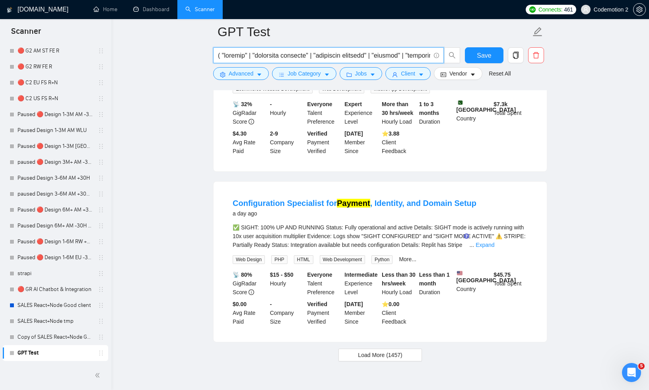
scroll to position [1583, 0]
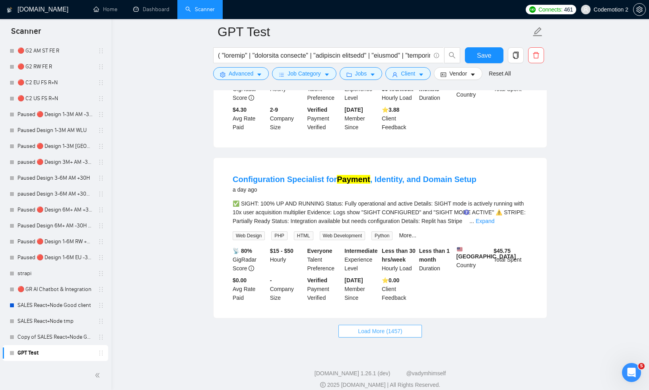
click at [377, 327] on span "Load More (1457)" at bounding box center [380, 331] width 44 height 9
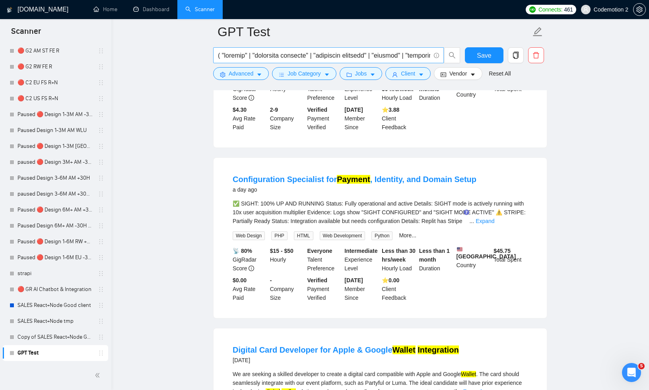
click at [347, 56] on input "text" at bounding box center [324, 56] width 212 height 10
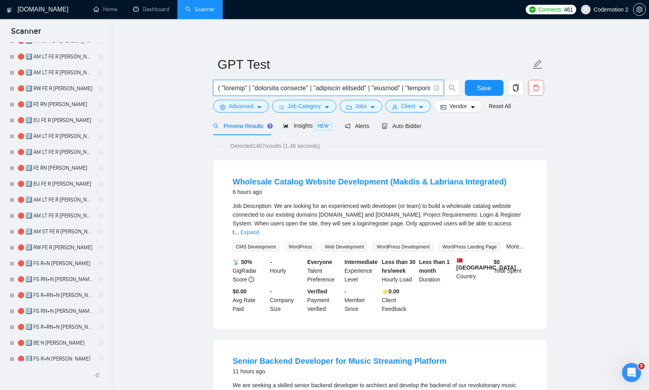
scroll to position [337, 0]
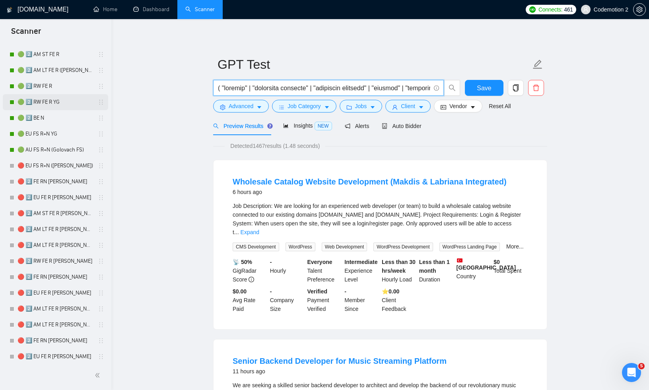
click at [41, 101] on link "🟢 2️⃣ RW FE R YG" at bounding box center [56, 102] width 76 height 16
click at [467, 87] on button "Save" at bounding box center [484, 88] width 39 height 16
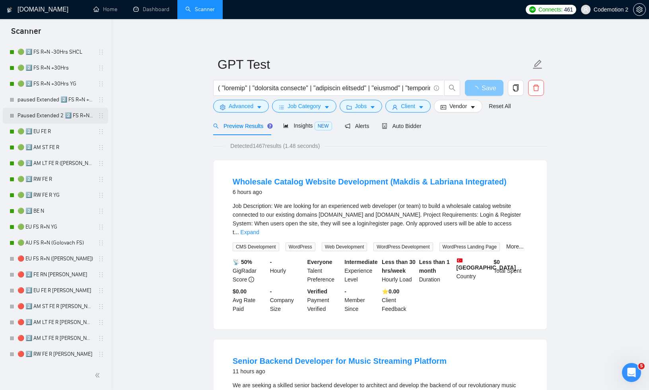
scroll to position [112, 0]
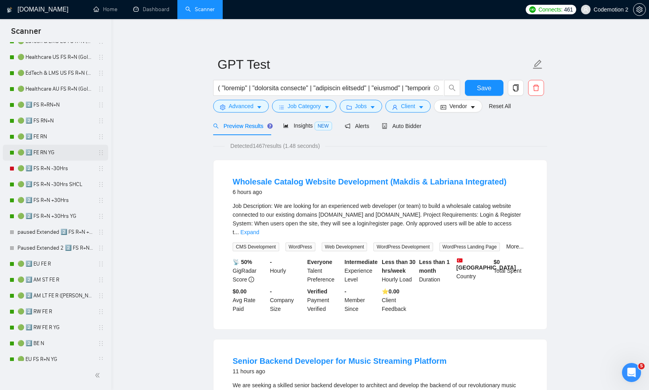
click at [48, 148] on link "🟢 2️⃣ FE RN YG" at bounding box center [56, 153] width 76 height 16
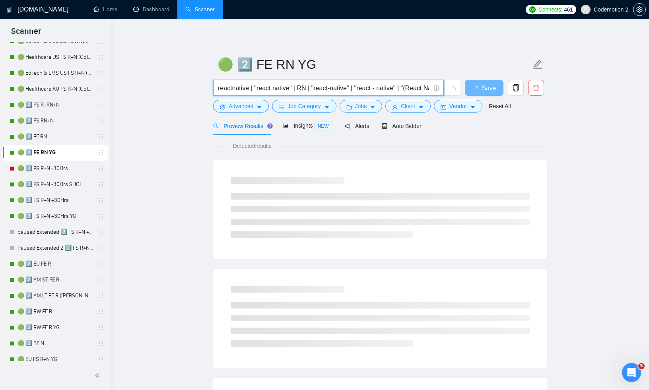
click at [310, 89] on input "reactnative | "react native" | RN | "react-native" | "react - native" | "(React…" at bounding box center [324, 88] width 212 height 10
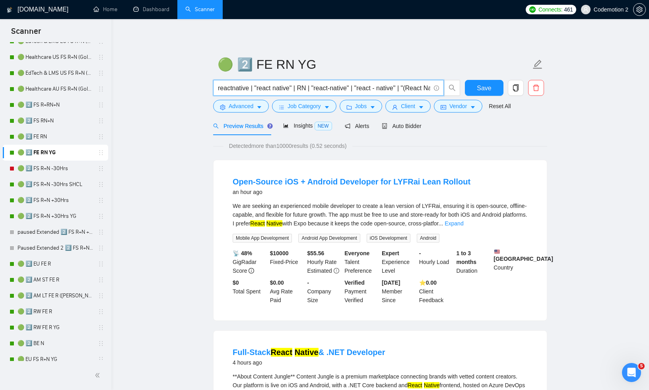
scroll to position [0, 24]
click at [264, 106] on button "Advanced" at bounding box center [241, 106] width 56 height 13
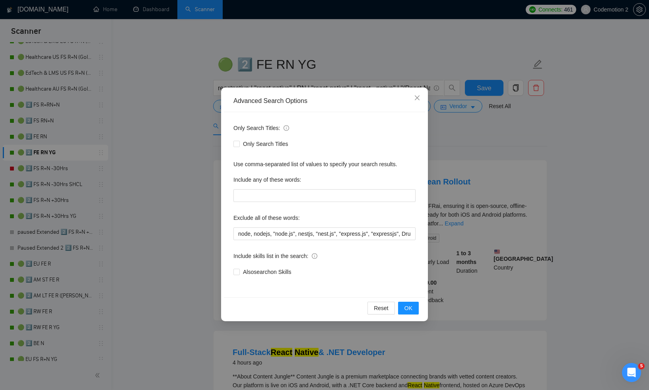
click at [474, 133] on div "Advanced Search Options Only Search Titles: Only Search Titles Use comma-separa…" at bounding box center [324, 195] width 649 height 390
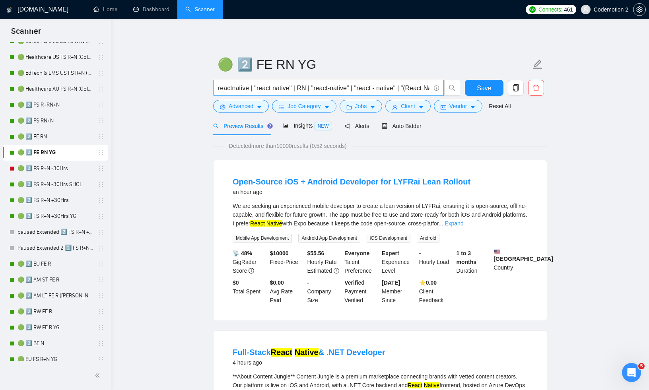
click at [353, 88] on input "reactnative | "react native" | RN | "react-native" | "react - native" | "(React…" at bounding box center [324, 88] width 212 height 10
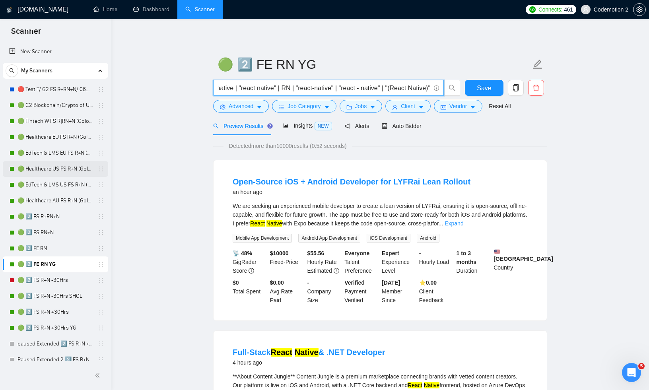
click at [40, 162] on link "🟢 Healthcare US FS R+N (Golovach FS)" at bounding box center [56, 169] width 76 height 16
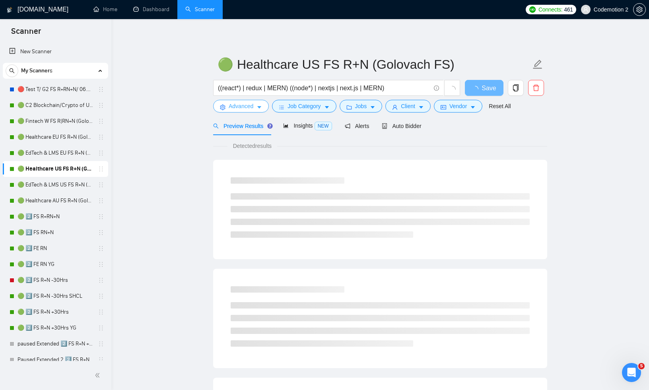
click at [261, 107] on icon "caret-down" at bounding box center [259, 108] width 4 height 2
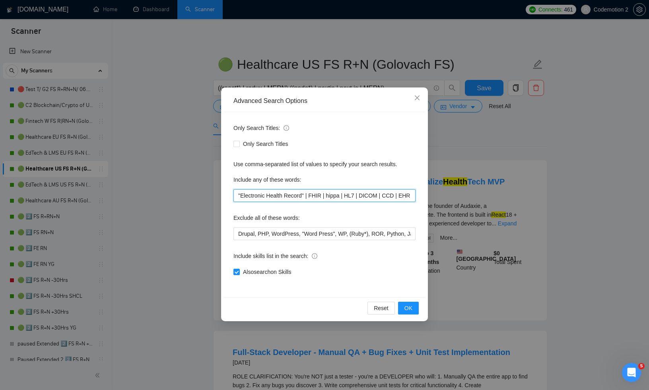
click at [275, 196] on input ""Electronic Health Record" | FHIR | hippa | HL7 | DICOM | CCD | EHR | PHR | Doc…" at bounding box center [325, 195] width 182 height 13
click at [251, 196] on input ""Electronic Health Record" | FHIR | hippa | HL7 | DICOM | CCD | EHR | PHR | Doc…" at bounding box center [325, 195] width 182 height 13
click at [417, 98] on icon "close" at bounding box center [417, 98] width 5 height 5
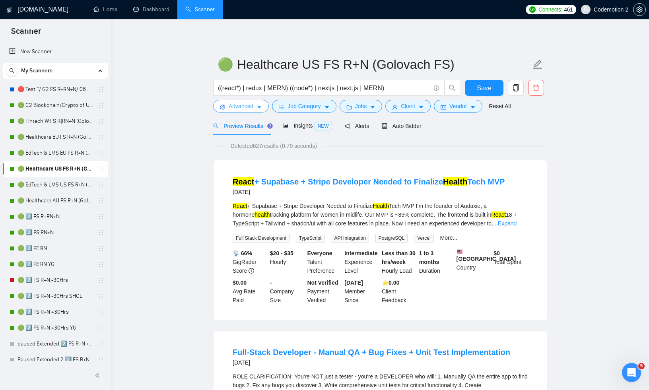
click at [259, 107] on icon "caret-down" at bounding box center [259, 108] width 4 height 2
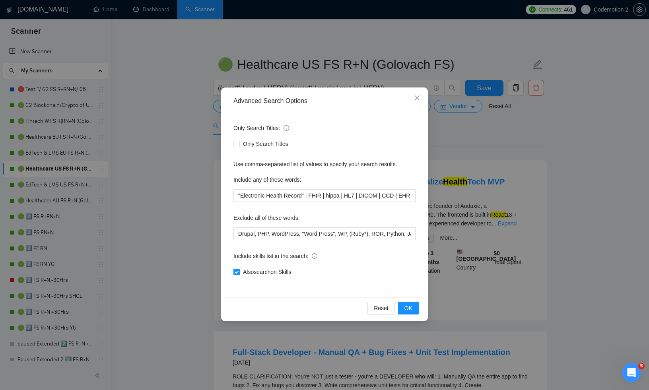
click at [530, 137] on div "Advanced Search Options Only Search Titles: Only Search Titles Use comma-separa…" at bounding box center [324, 195] width 649 height 390
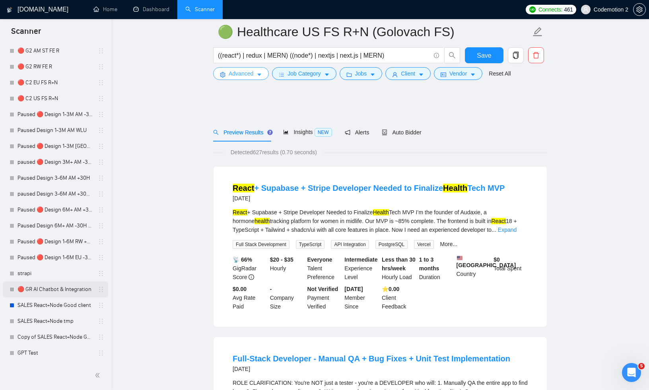
scroll to position [696, 0]
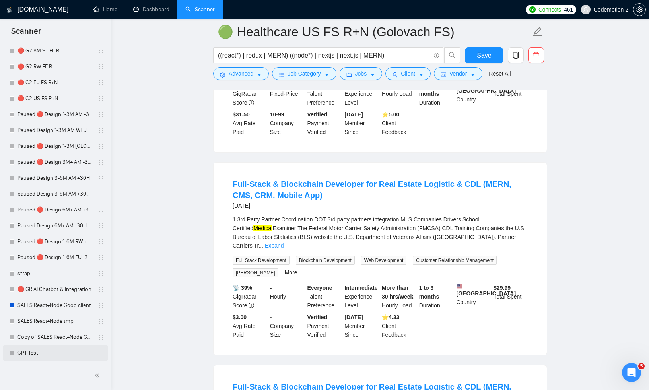
click at [35, 351] on link "GPT Test" at bounding box center [56, 353] width 76 height 16
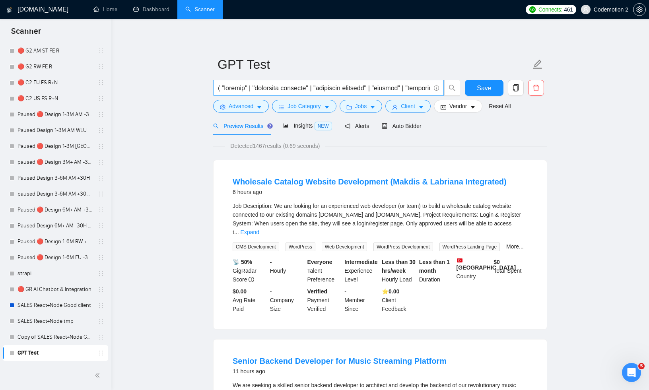
click at [260, 88] on input "text" at bounding box center [324, 88] width 212 height 10
paste input "bank" | "banking" | "open banking" | "PSD2" | "core banking" | "payment" | "pay…"
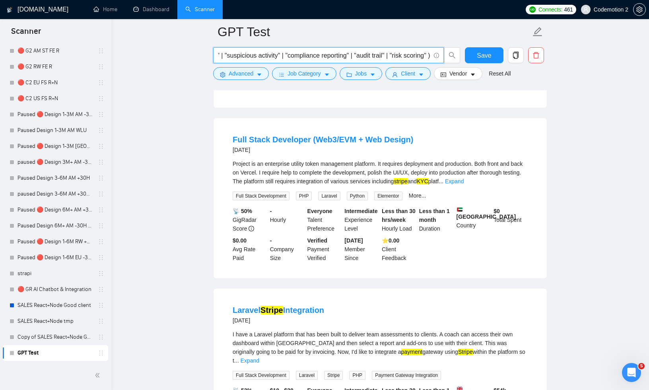
scroll to position [921, 0]
type input "( "fintech" | "bank" | "banking" | "open banking" | "PSD2" | "core banking" | "…"
